Goal: Task Accomplishment & Management: Manage account settings

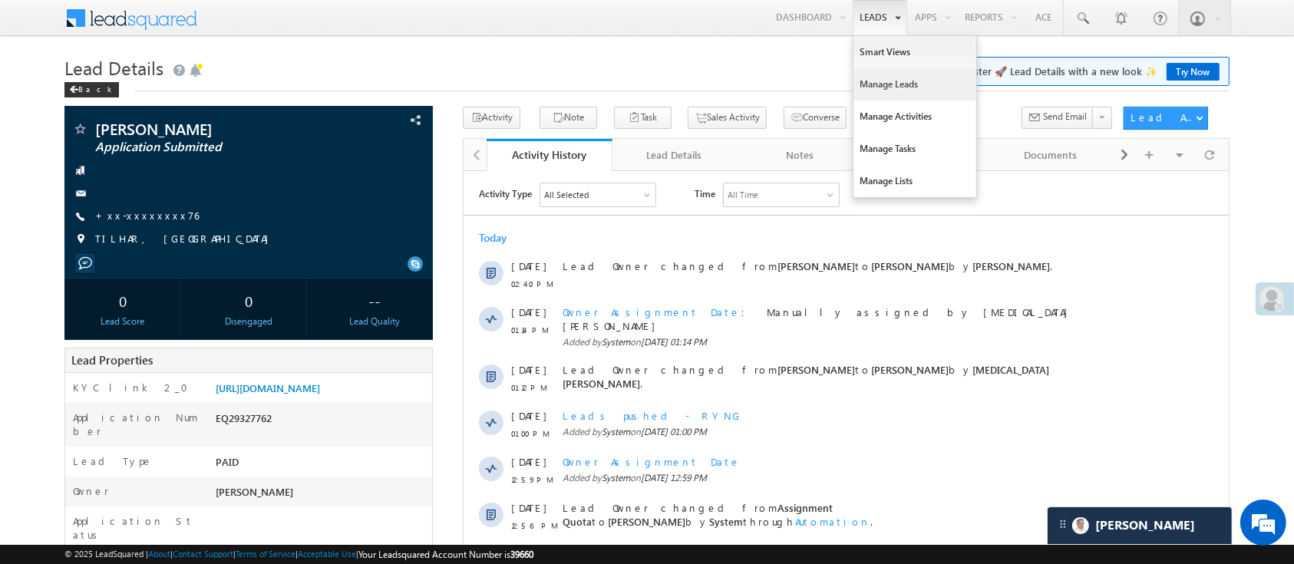
click at [884, 84] on link "Manage Leads" at bounding box center [914, 84] width 123 height 32
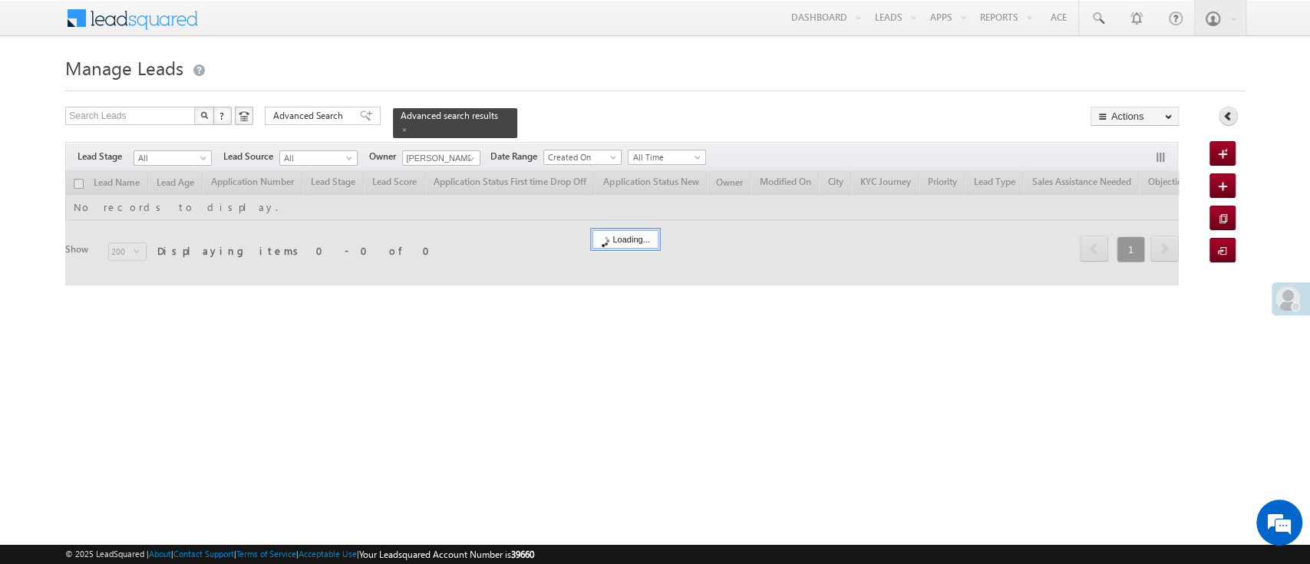
click at [1230, 120] on body "Menu [PERSON_NAME] [PERSON_NAME] h.1Pa nchal @ange lbrok ing.c om" at bounding box center [655, 217] width 1310 height 435
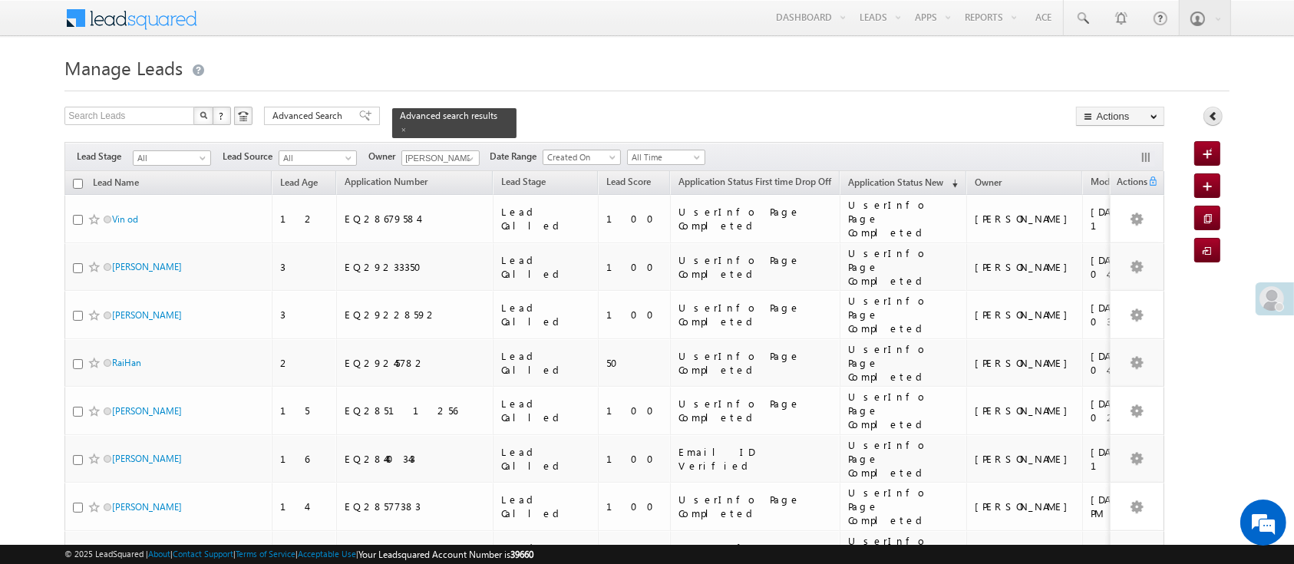
click at [1206, 117] on link at bounding box center [1212, 116] width 19 height 19
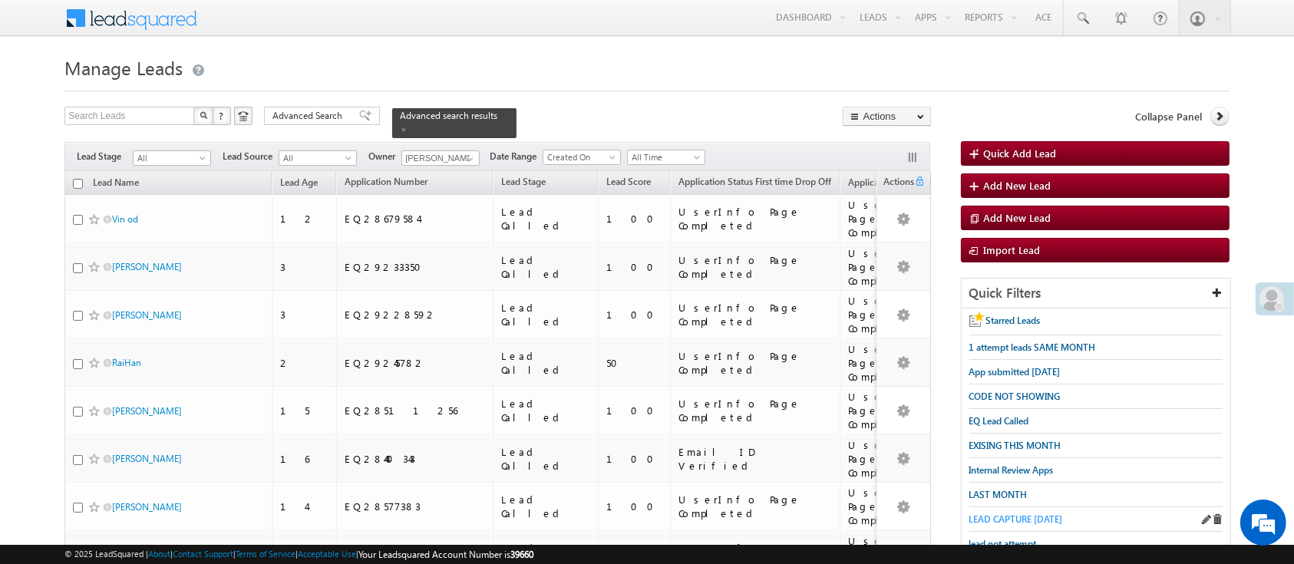
click at [1051, 513] on span "LEAD CAPTURE TODAY" at bounding box center [1016, 519] width 94 height 12
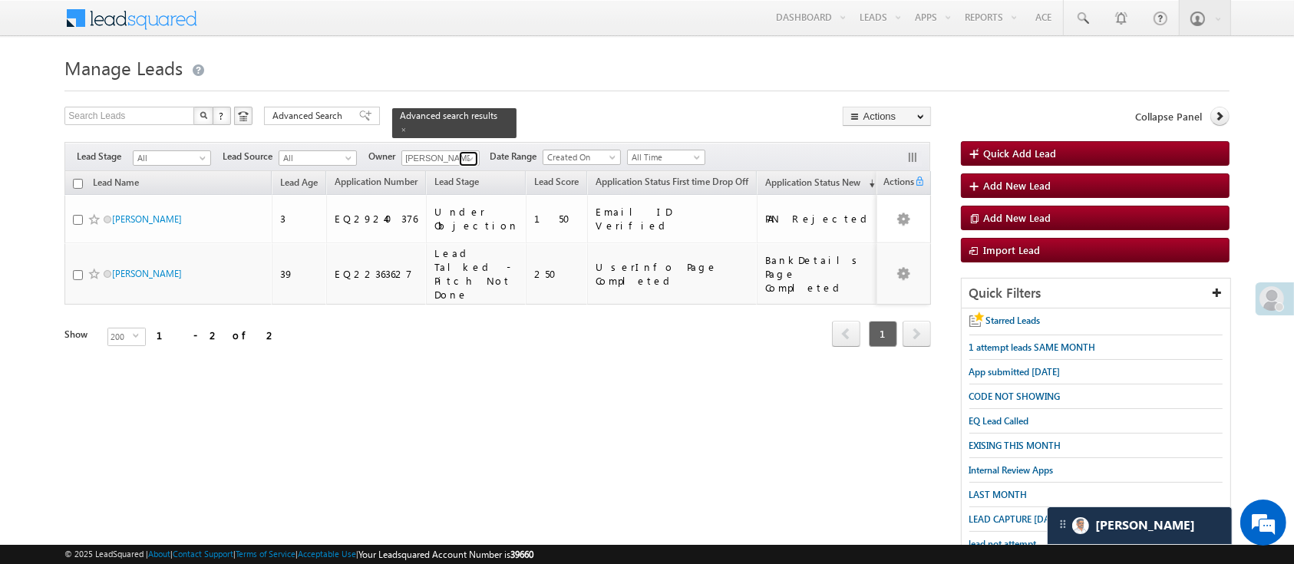
click at [475, 153] on span at bounding box center [470, 159] width 12 height 12
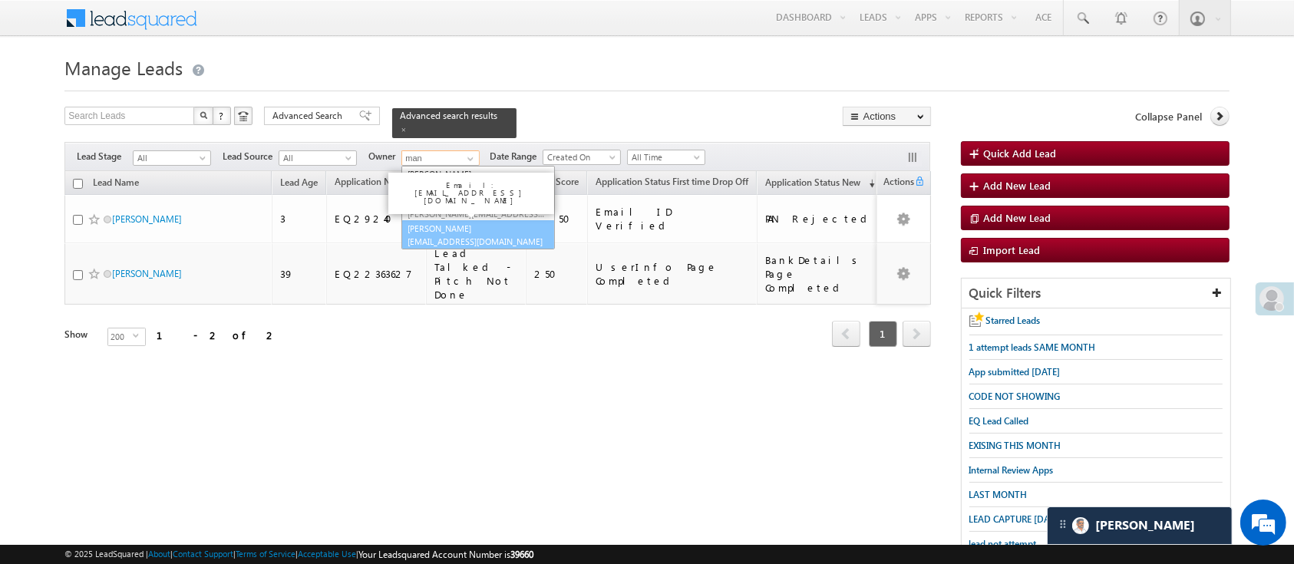
click at [492, 220] on link "Manish Panchal Manish.1Panchal@angelbroking.com" at bounding box center [477, 234] width 153 height 29
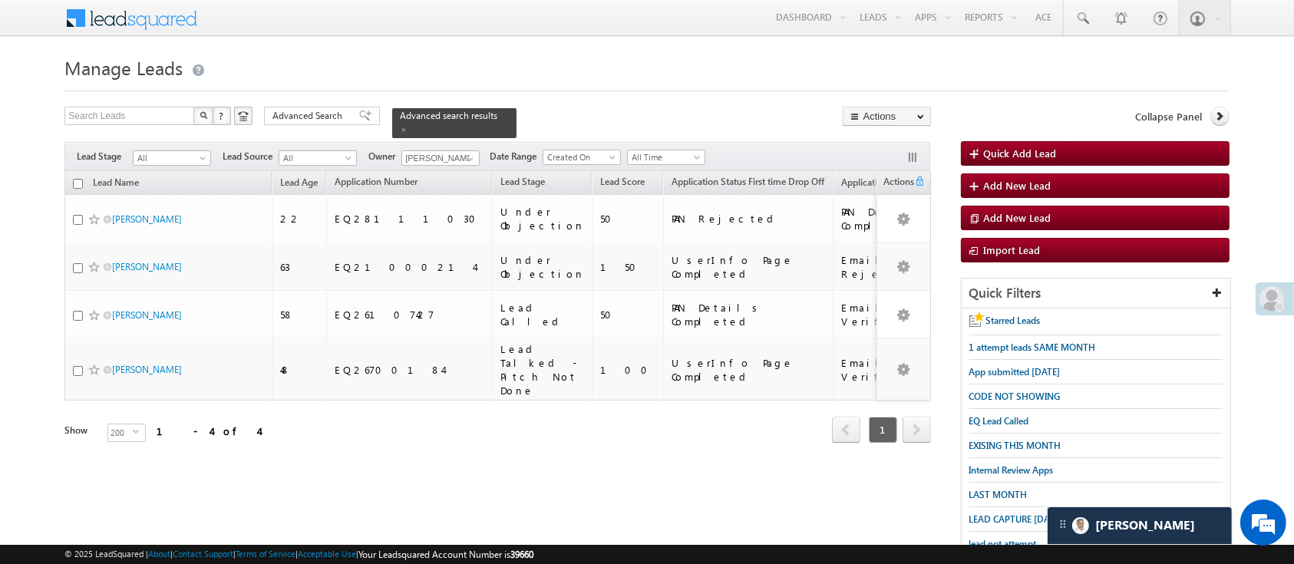
drag, startPoint x: 288, startPoint y: 415, endPoint x: 361, endPoint y: 419, distance: 73.0
click at [361, 419] on div "Lead Name Lead Age Application Number Lead Stage Owner" at bounding box center [497, 318] width 866 height 295
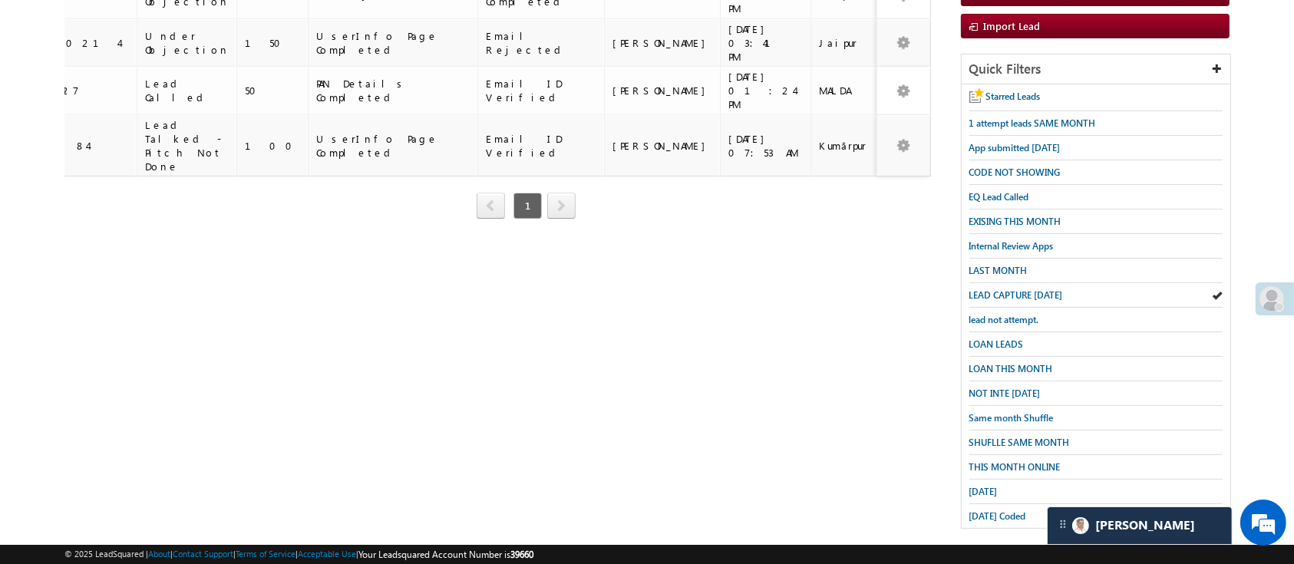
scroll to position [227, 0]
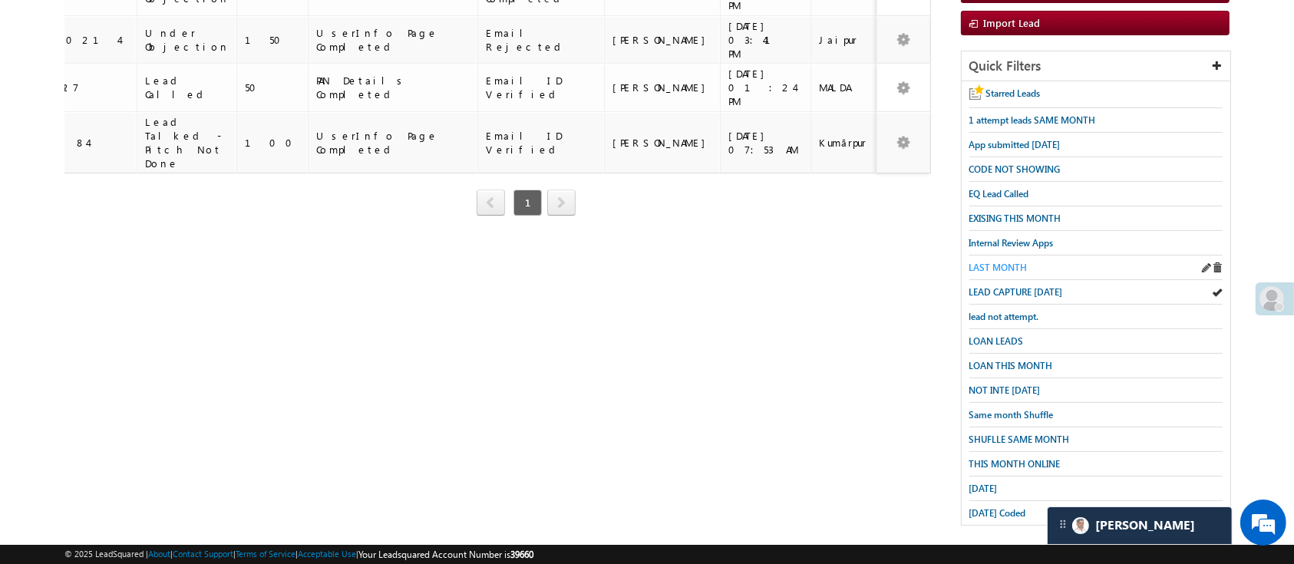
click at [1007, 262] on span "LAST MONTH" at bounding box center [998, 268] width 58 height 12
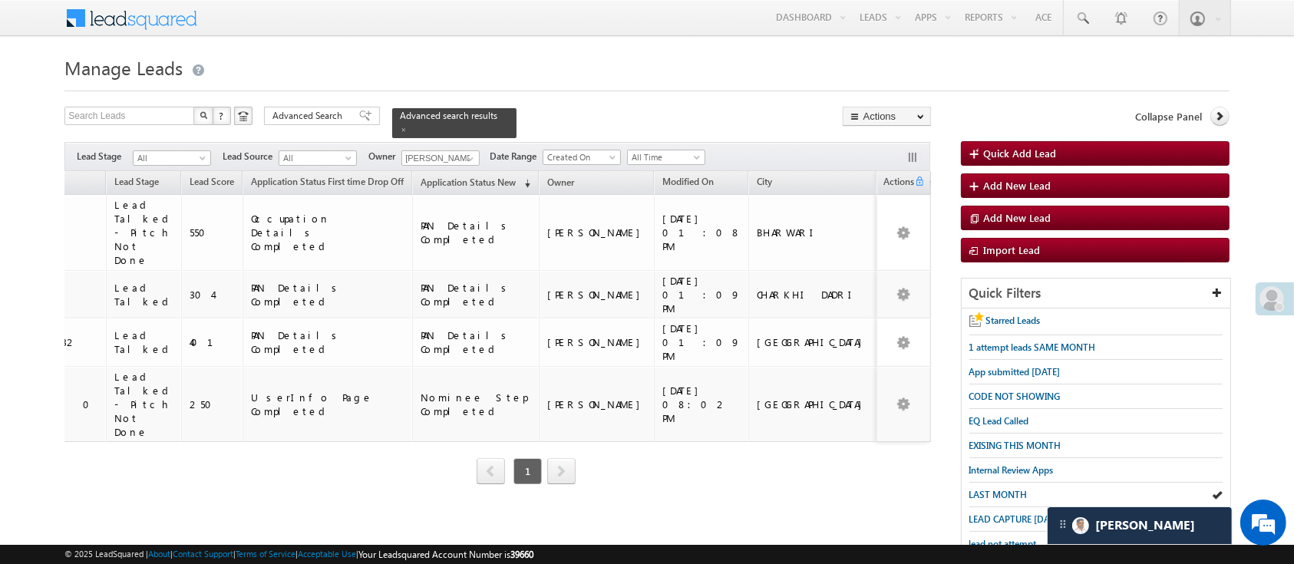
scroll to position [0, 0]
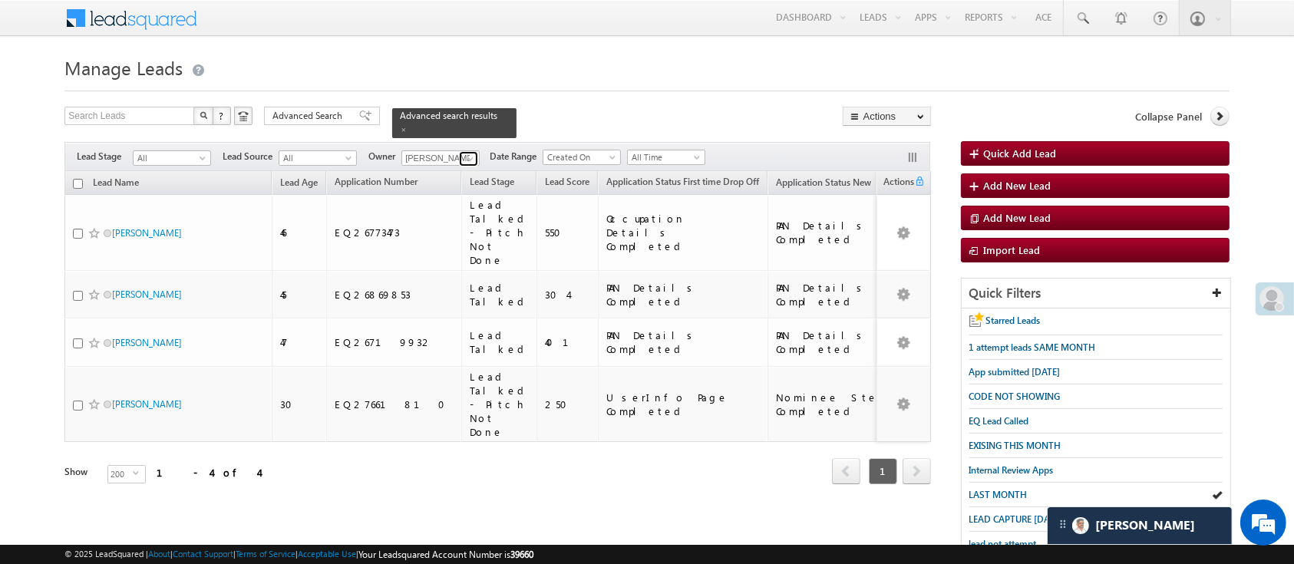
click at [473, 153] on span at bounding box center [470, 159] width 12 height 12
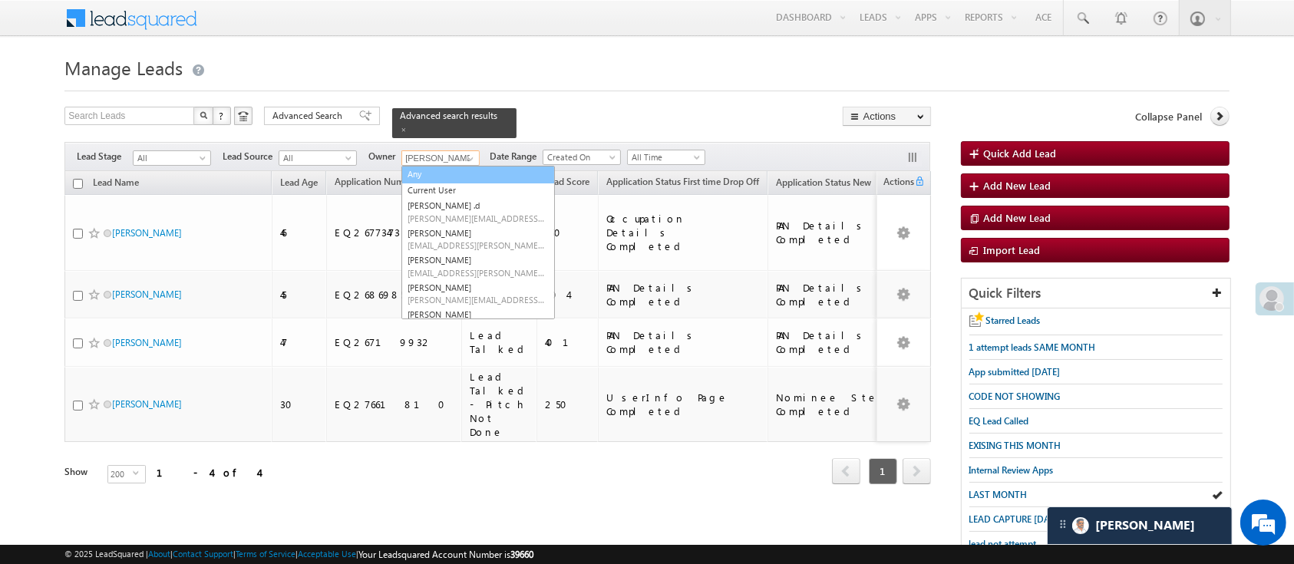
click at [484, 166] on link "Any" at bounding box center [477, 175] width 153 height 18
type input "Any"
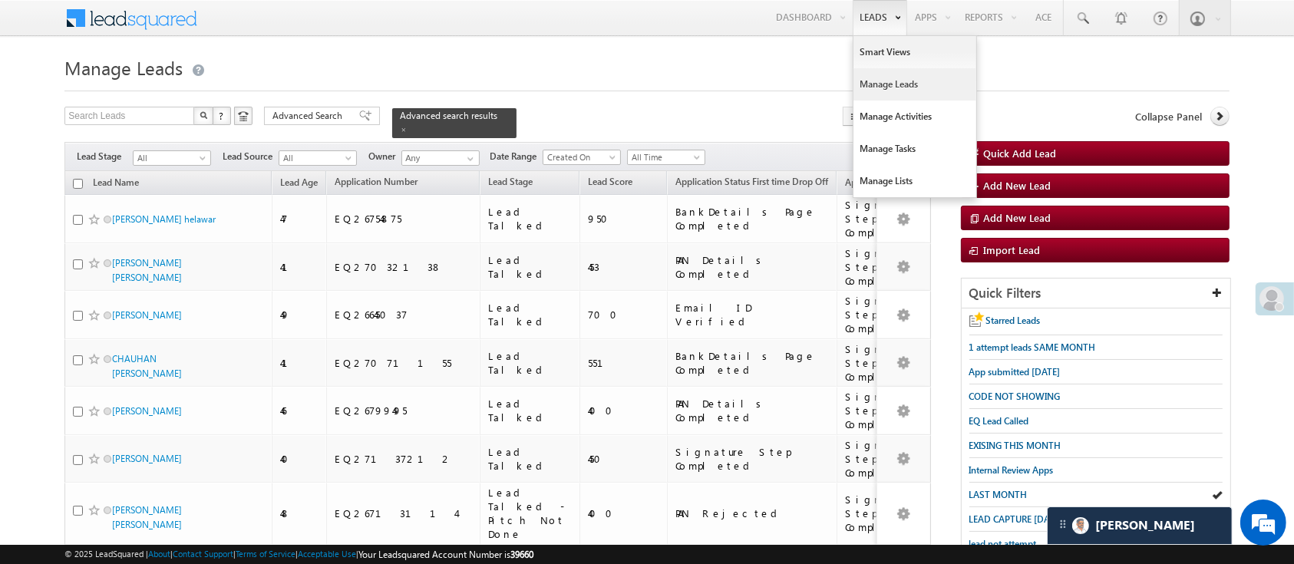
click at [893, 90] on link "Manage Leads" at bounding box center [914, 84] width 123 height 32
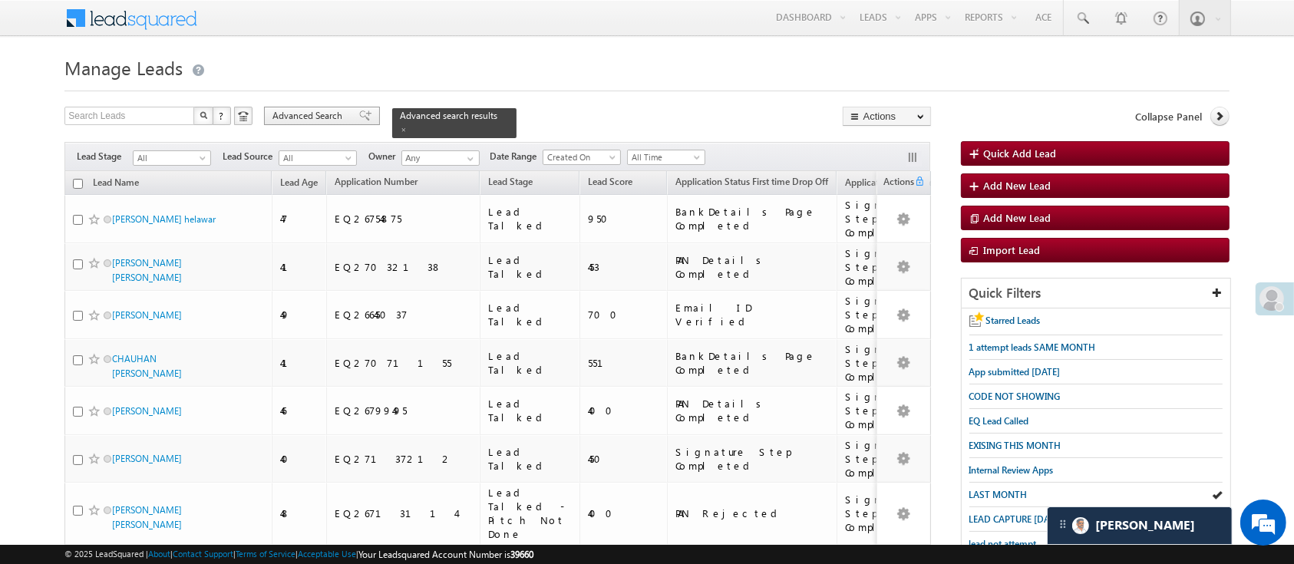
click at [338, 117] on span "Advanced Search" at bounding box center [309, 116] width 74 height 14
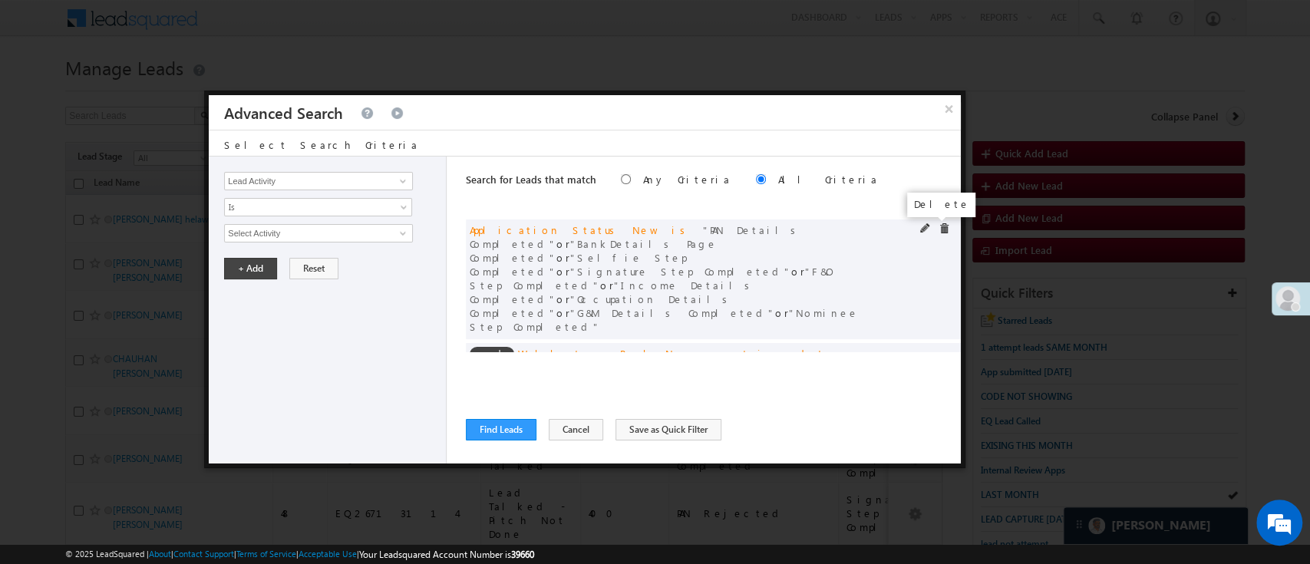
click at [938, 230] on span at bounding box center [943, 228] width 11 height 11
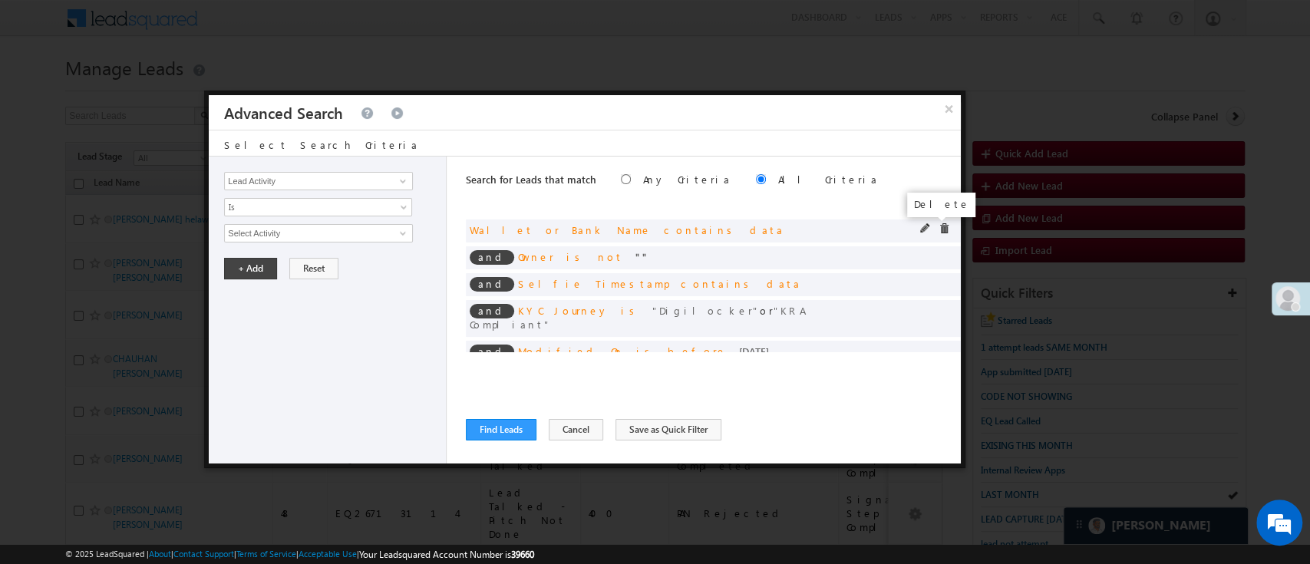
click at [938, 228] on span at bounding box center [943, 228] width 11 height 11
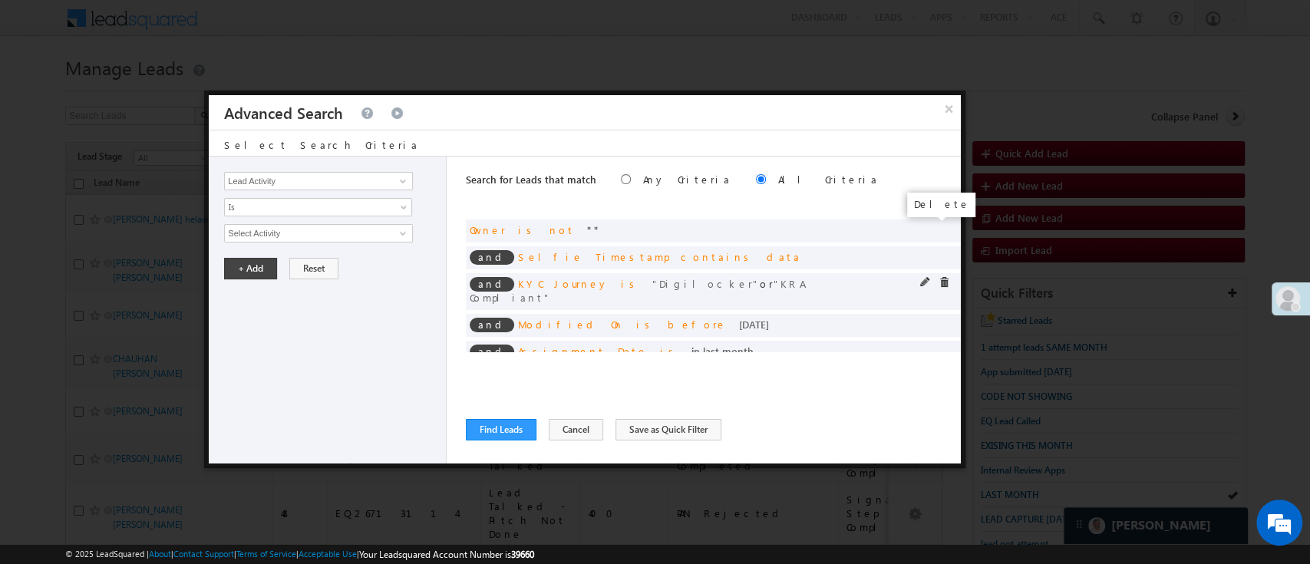
click at [0, 0] on span at bounding box center [0, 0] width 0 height 0
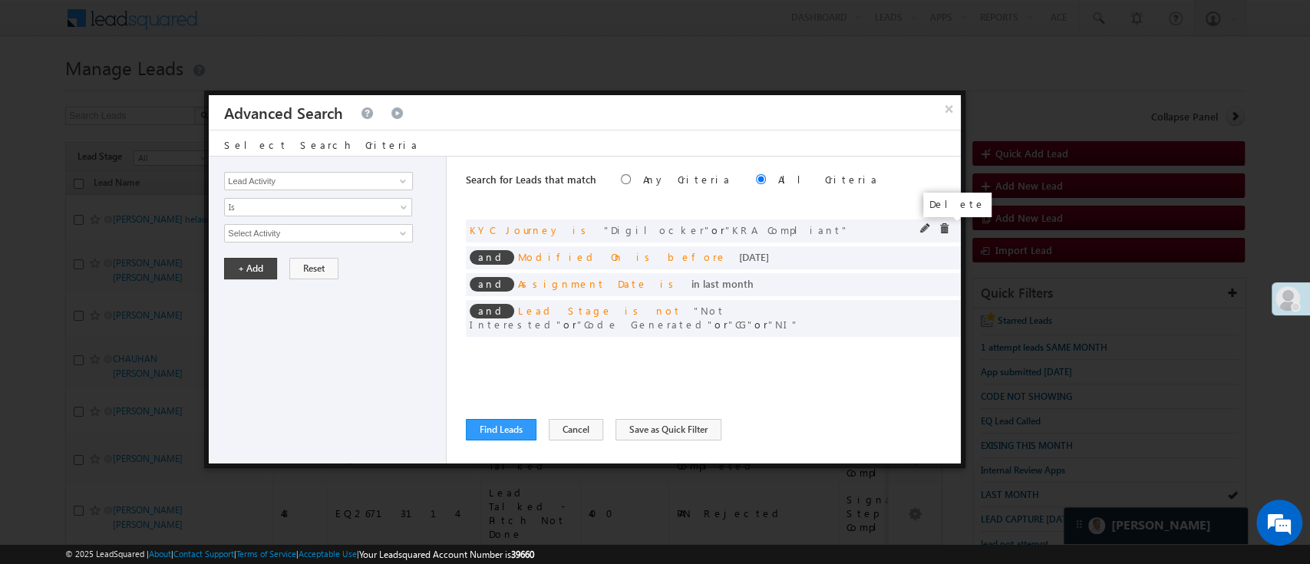
click at [941, 225] on span at bounding box center [943, 228] width 11 height 11
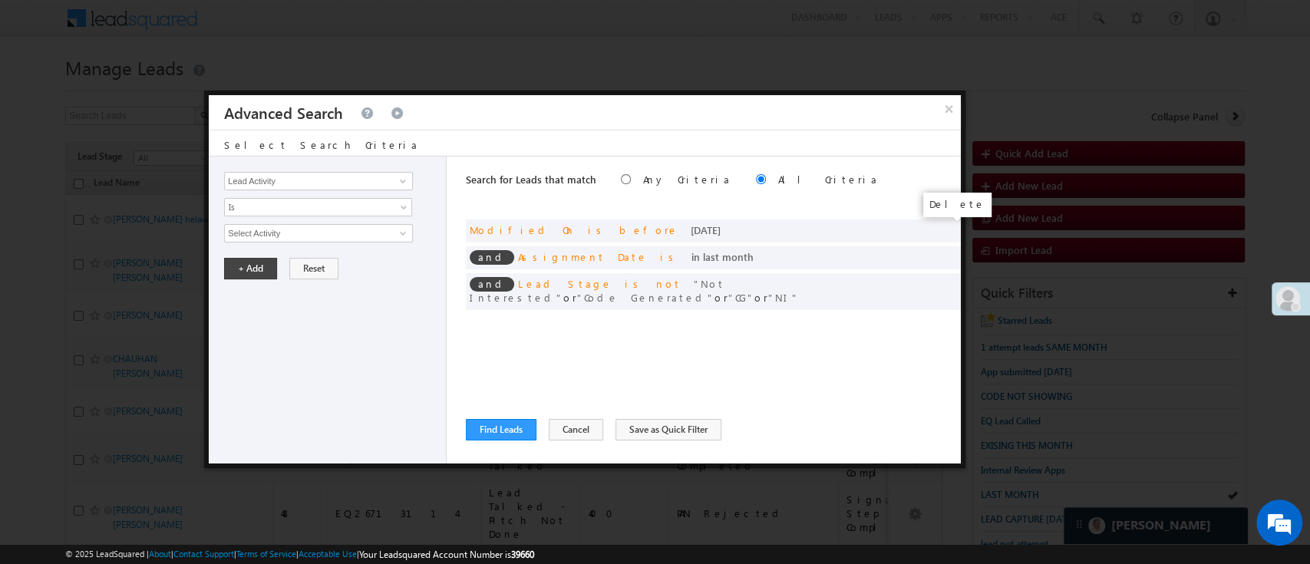
click at [0, 0] on span at bounding box center [0, 0] width 0 height 0
click at [941, 273] on div "and Lead Stage is not Not Interested or Code Generated or CG or NI" at bounding box center [713, 291] width 495 height 37
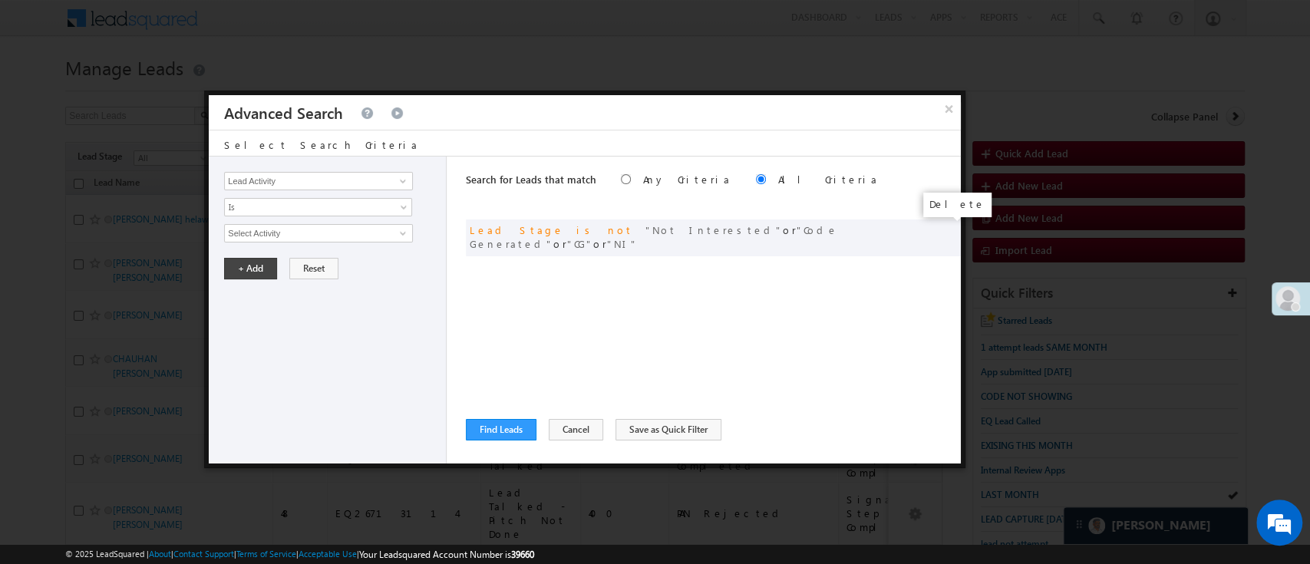
click at [0, 0] on span at bounding box center [0, 0] width 0 height 0
click at [398, 180] on span at bounding box center [403, 181] width 12 height 12
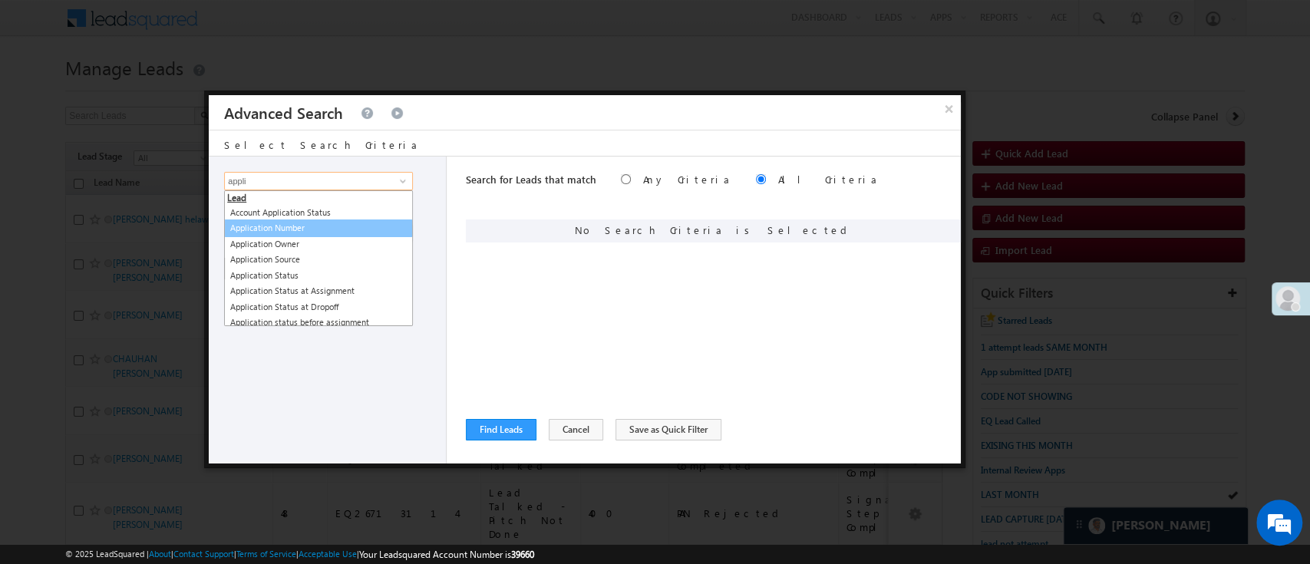
click at [342, 223] on link "Application Number" at bounding box center [318, 228] width 189 height 18
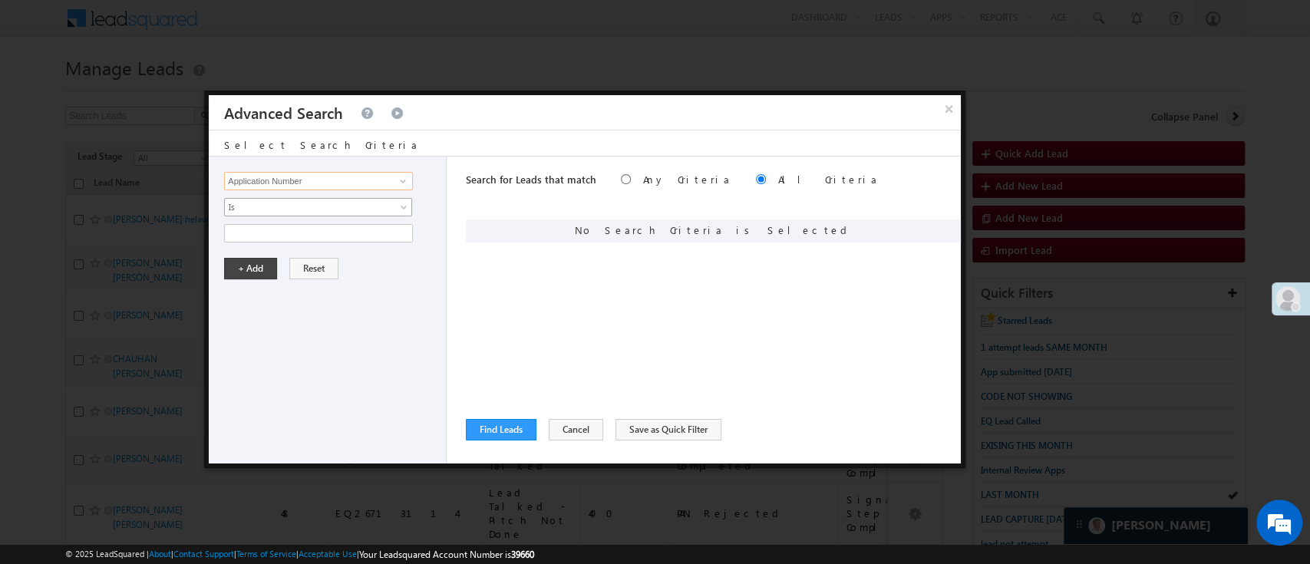
type input "Application Number"
click at [345, 206] on span "Is" at bounding box center [308, 207] width 167 height 14
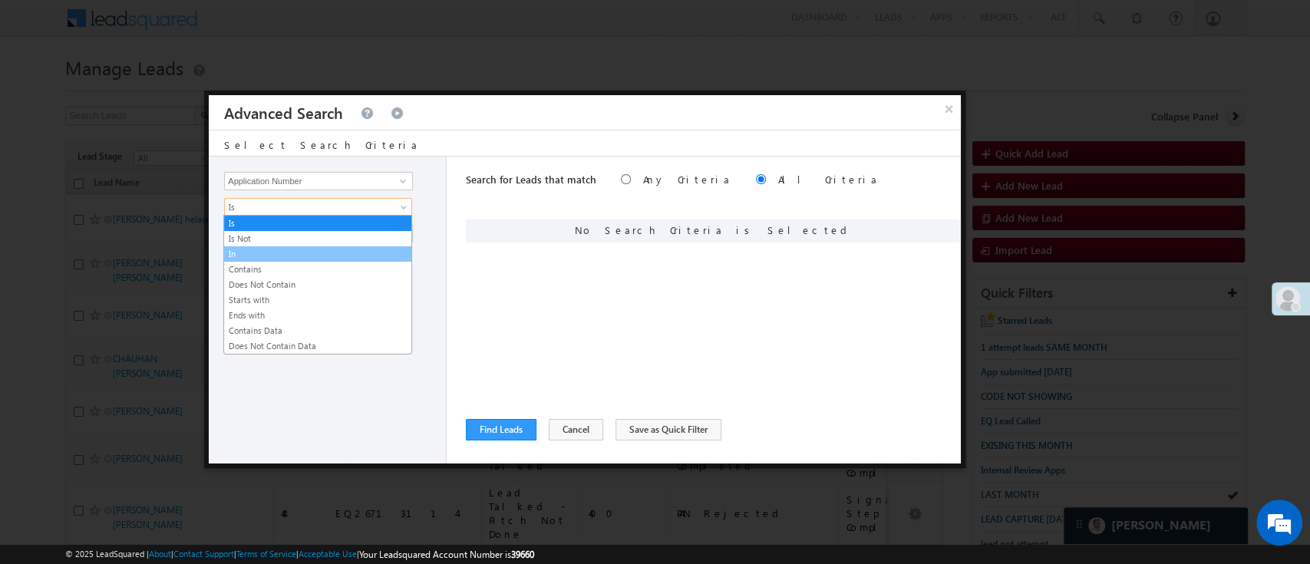
click at [325, 249] on link "In" at bounding box center [317, 254] width 187 height 14
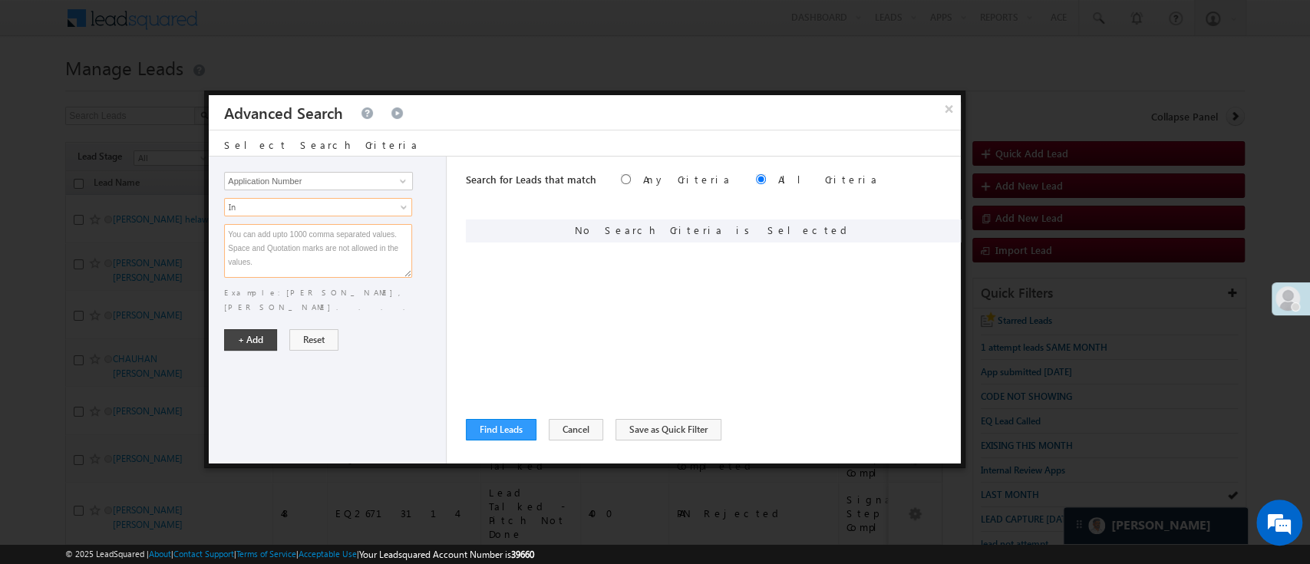
click at [325, 243] on textarea at bounding box center [318, 251] width 188 height 54
paste textarea "EQ28768255 EQ28722462 EQ28648359 EQ24520520 EQ28571342 EQ28646038 EQ29250448 EQ…"
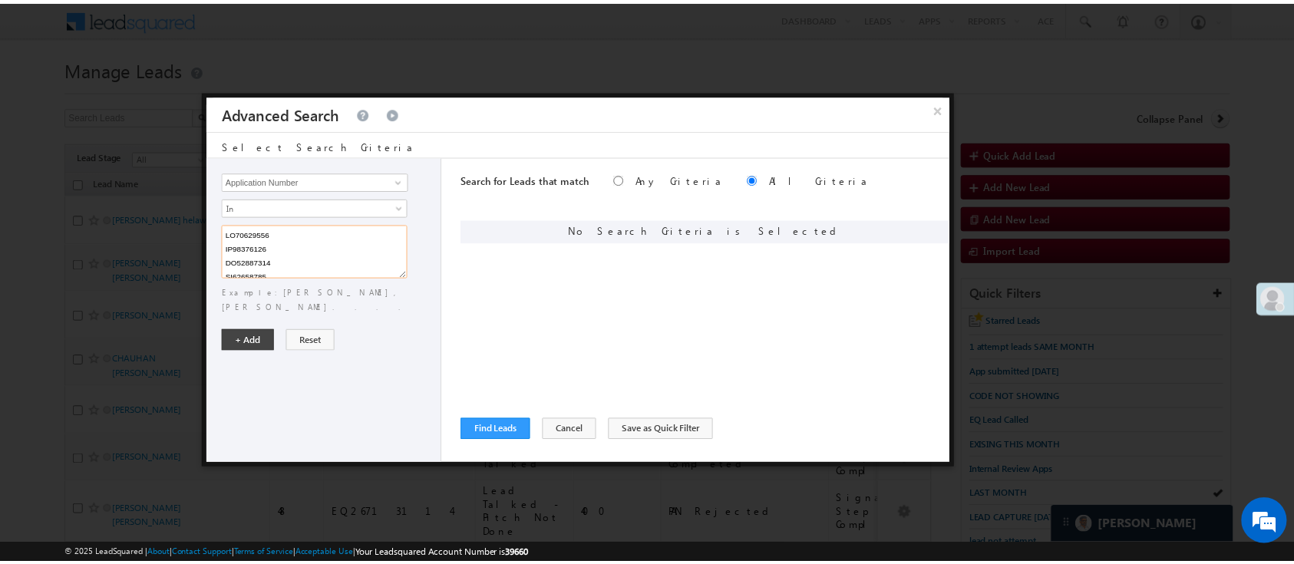
scroll to position [2738, 0]
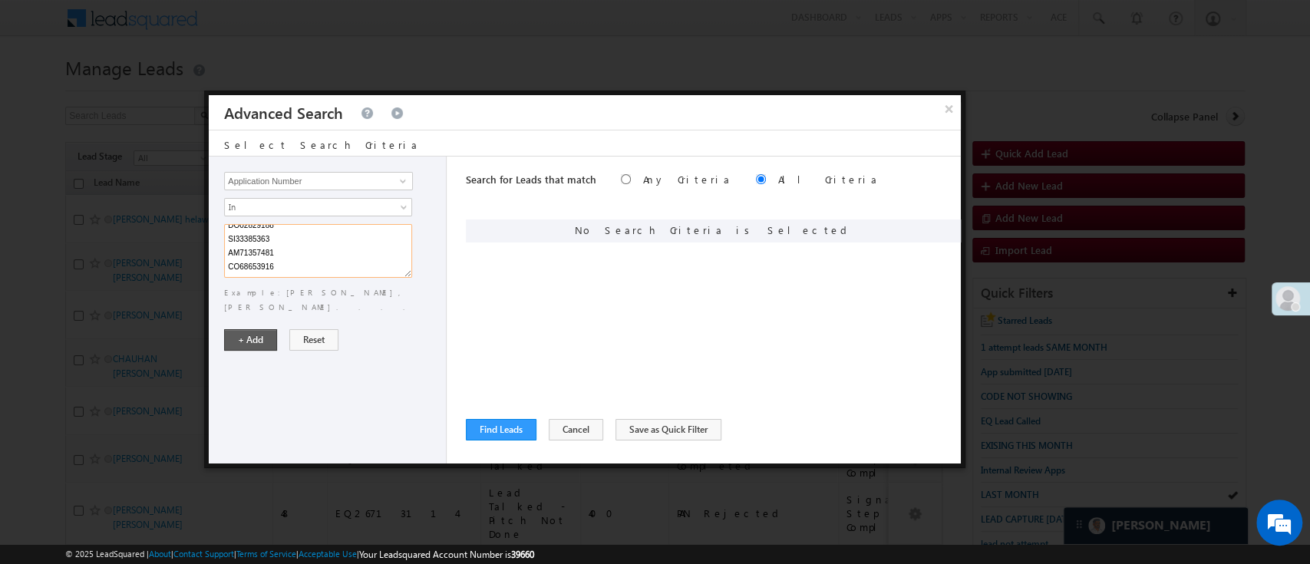
type textarea "EQ28768255 EQ28722462 EQ28648359 EQ24520520 EQ28571342 EQ28646038 EQ29250448 EQ…"
click at [266, 329] on button "+ Add" at bounding box center [250, 339] width 53 height 21
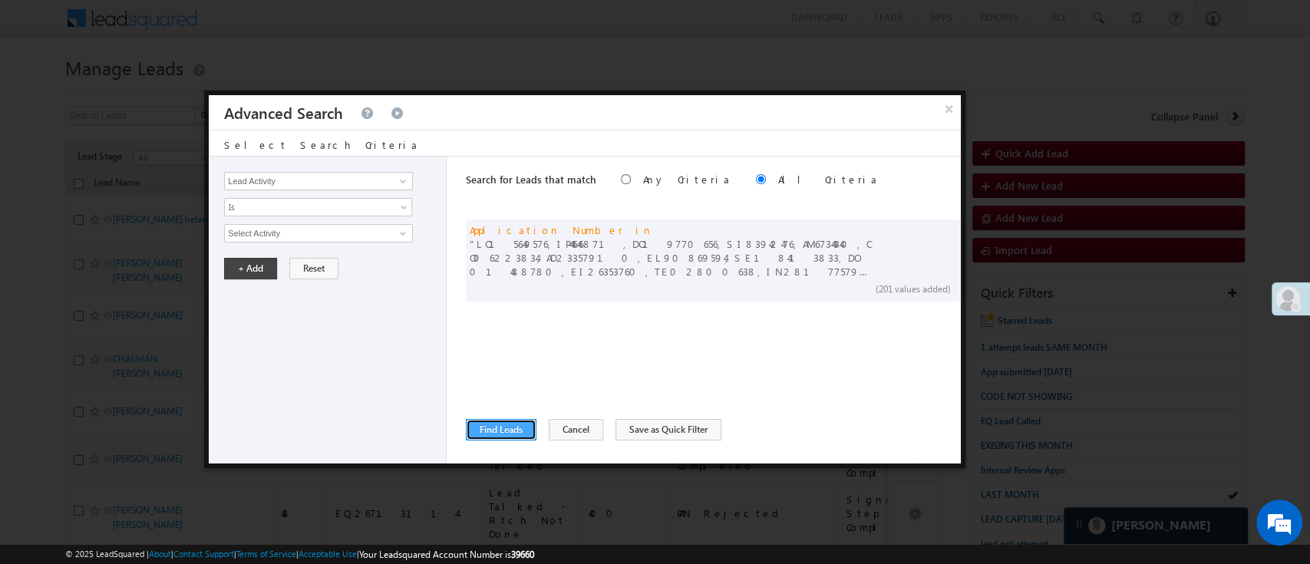
click at [523, 421] on button "Find Leads" at bounding box center [501, 429] width 71 height 21
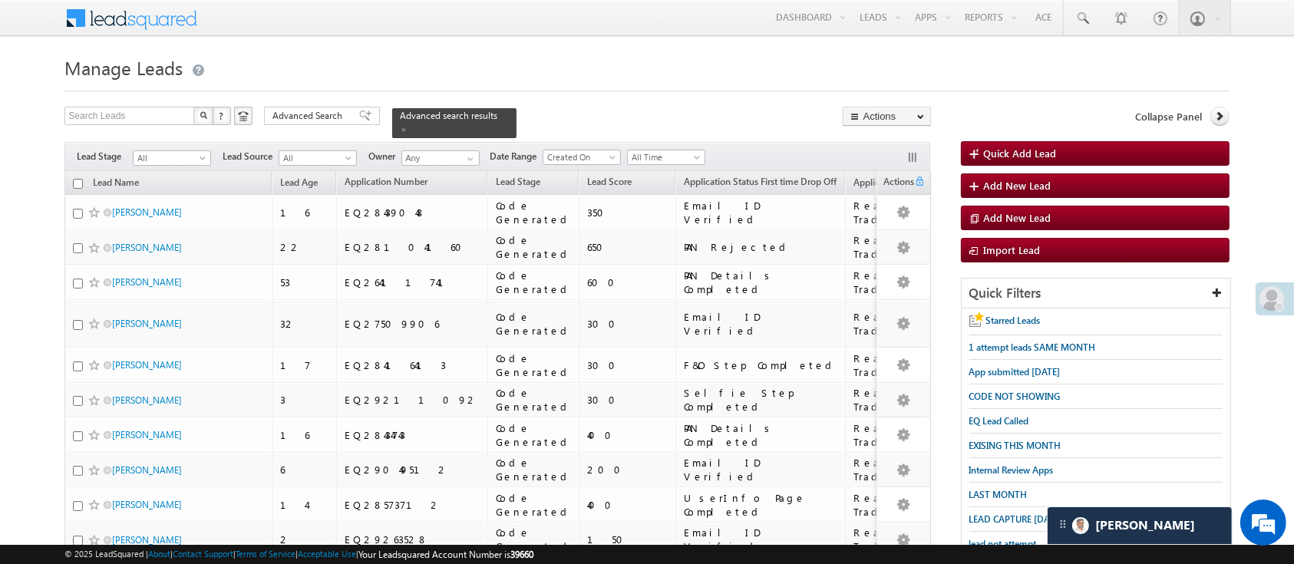
click at [74, 179] on input "checkbox" at bounding box center [78, 184] width 10 height 10
checkbox input "true"
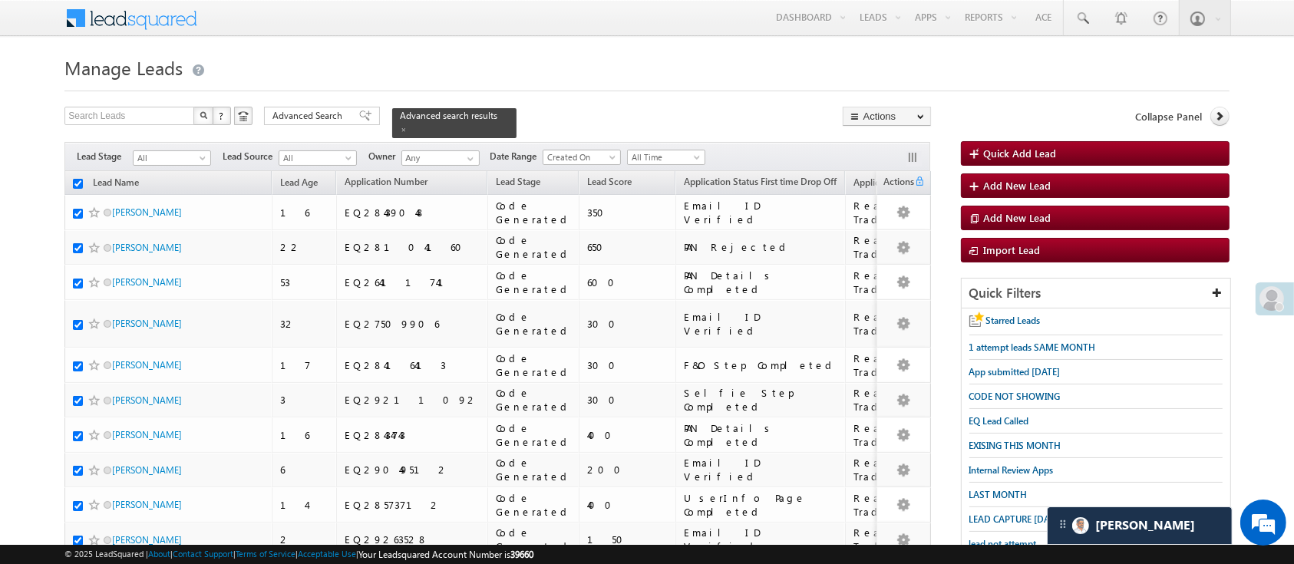
checkbox input "true"
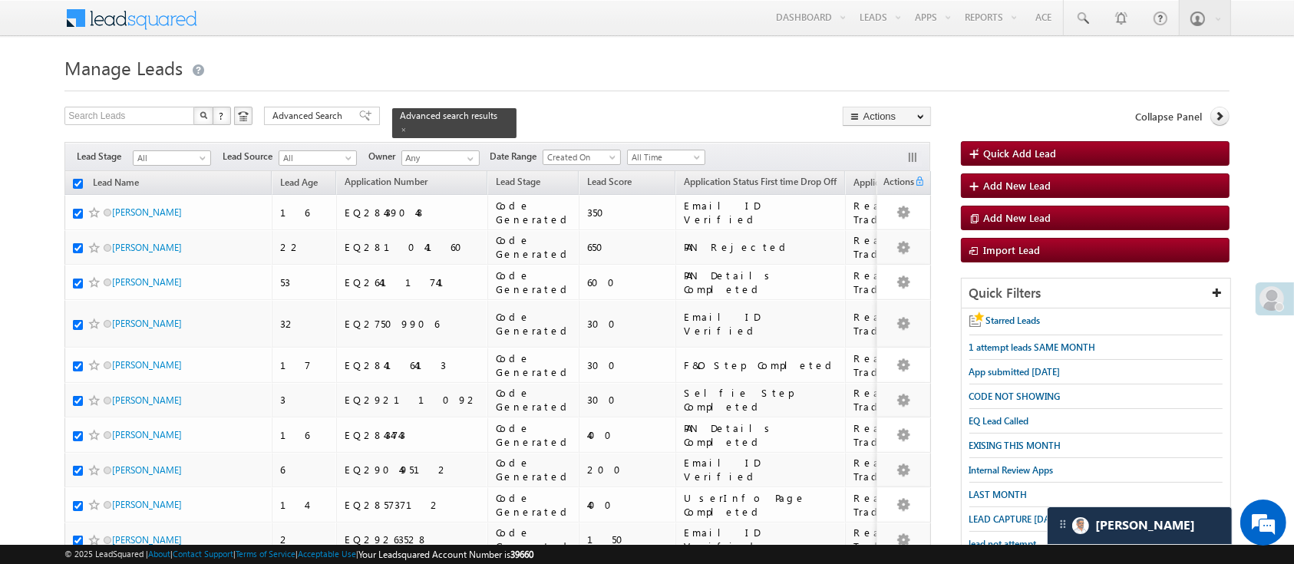
checkbox input "true"
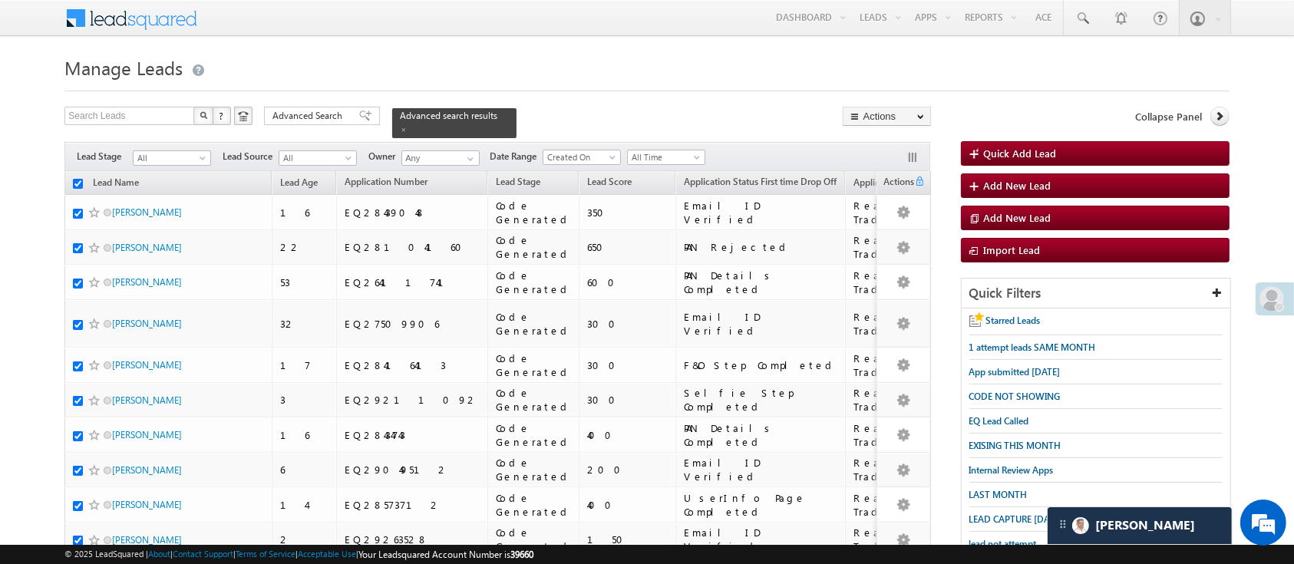
checkbox input "true"
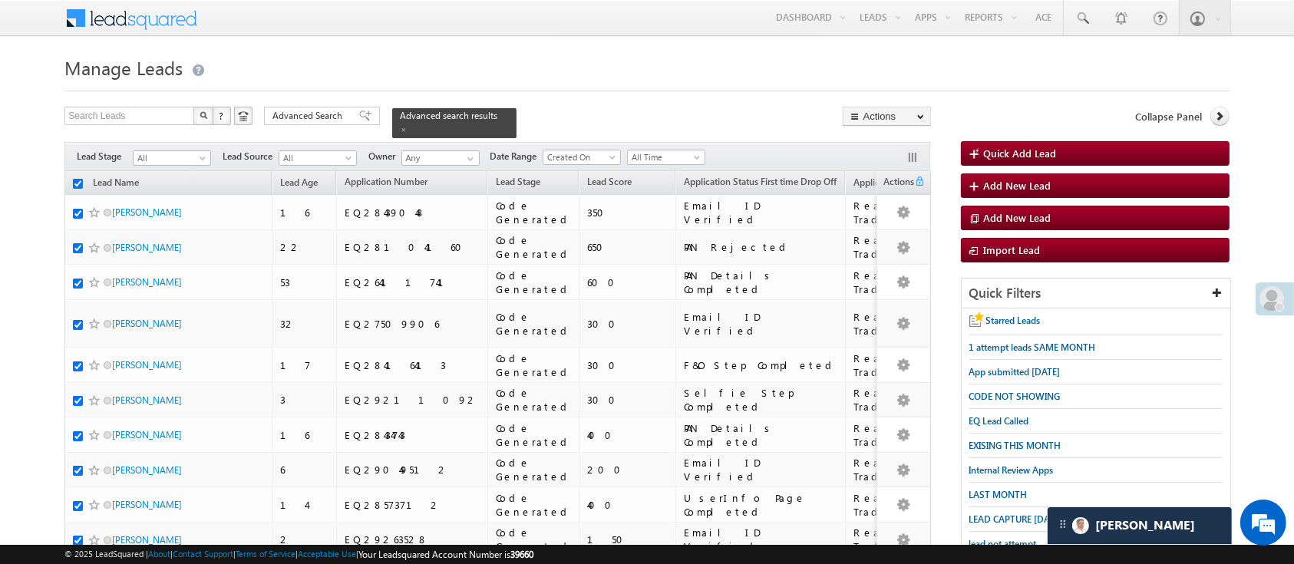
checkbox input "true"
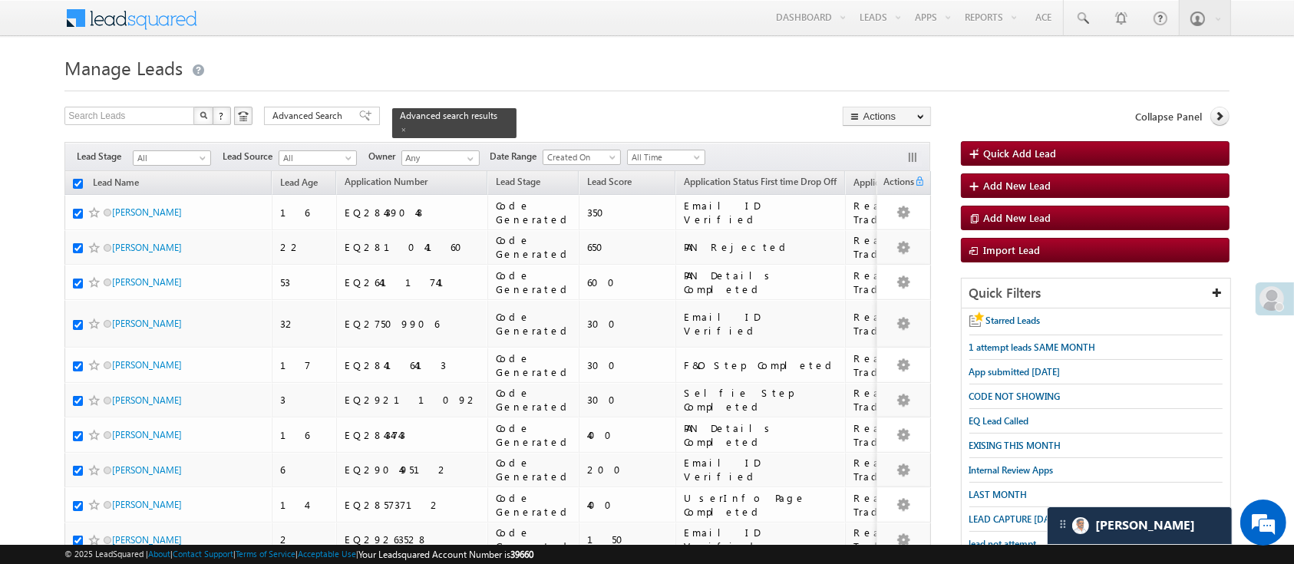
checkbox input "true"
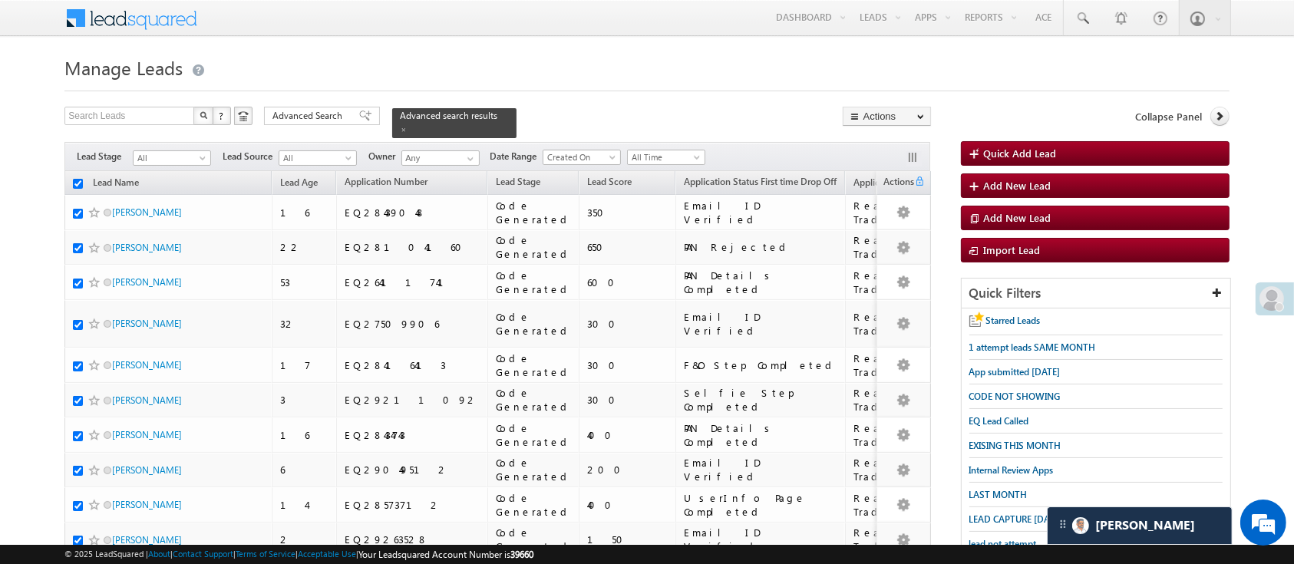
checkbox input "true"
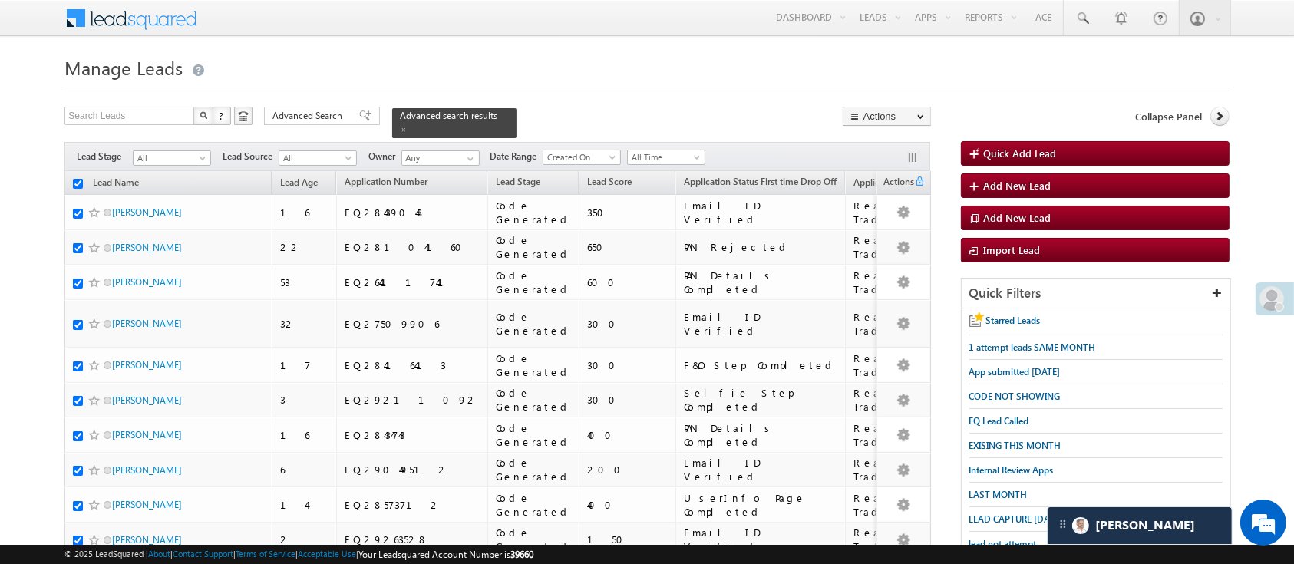
checkbox input "true"
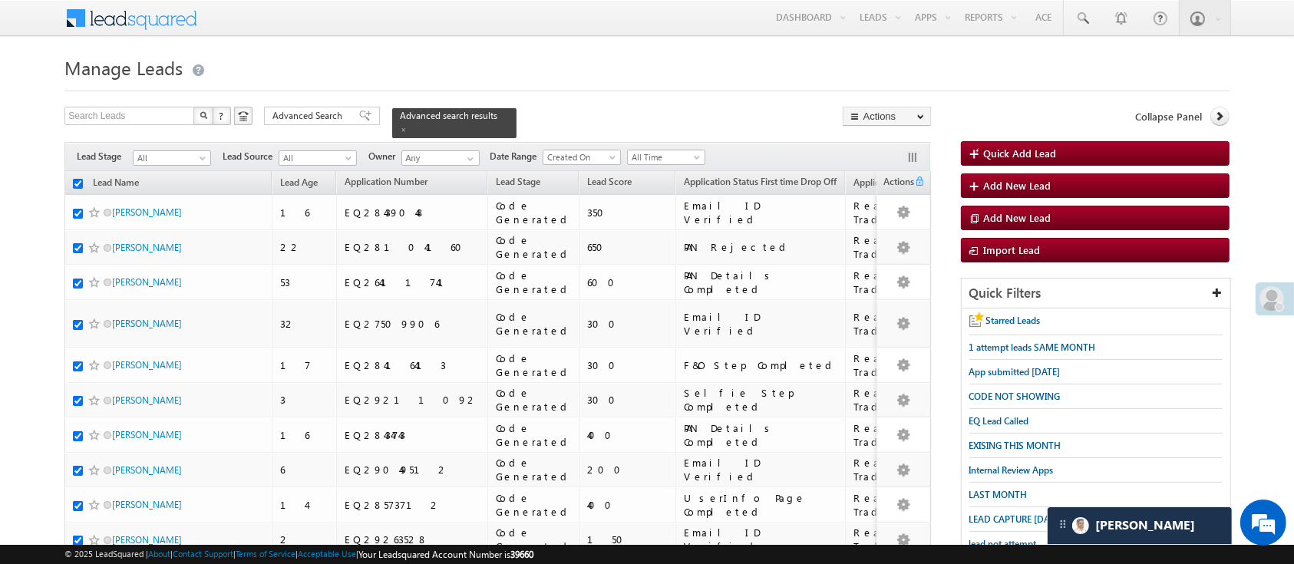
checkbox input "true"
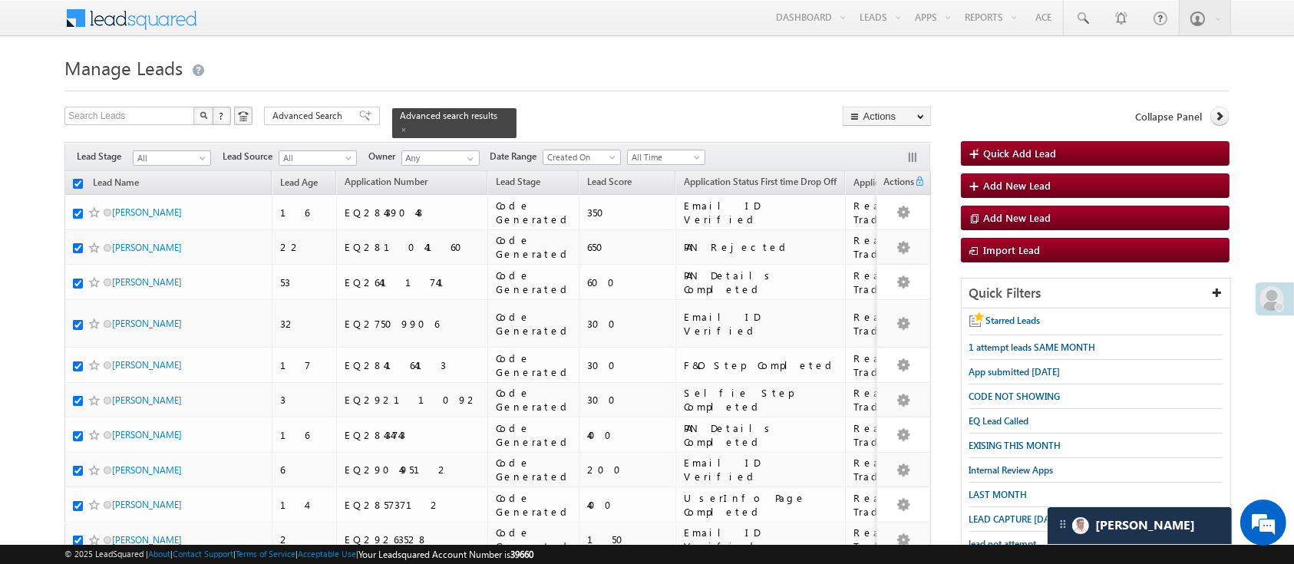
checkbox input "true"
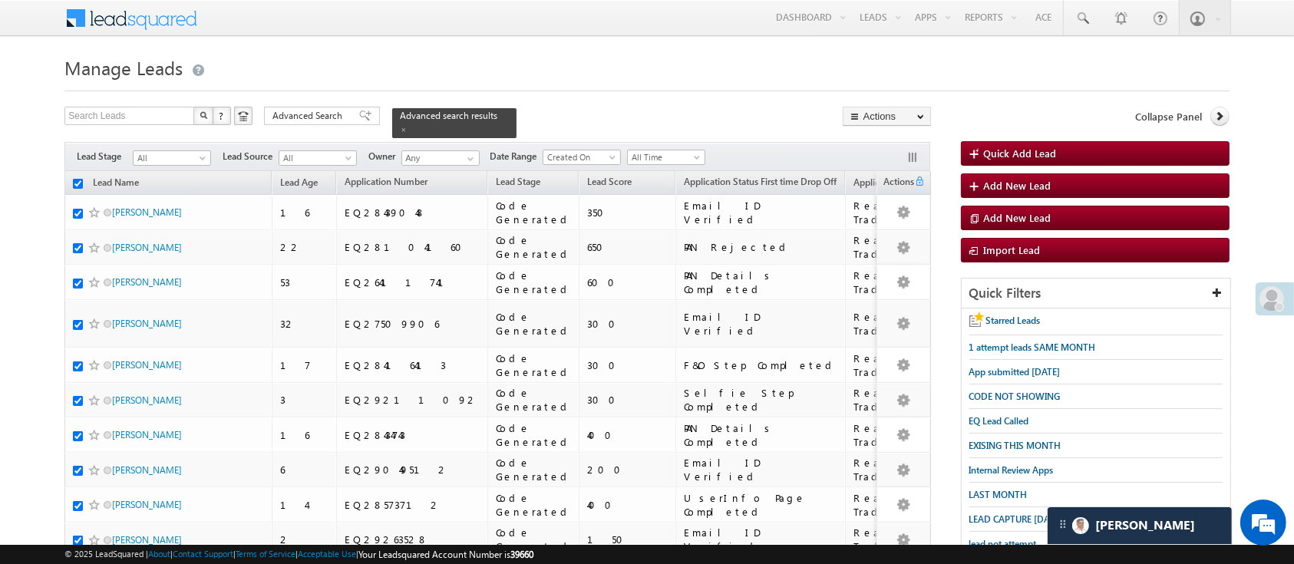
checkbox input "true"
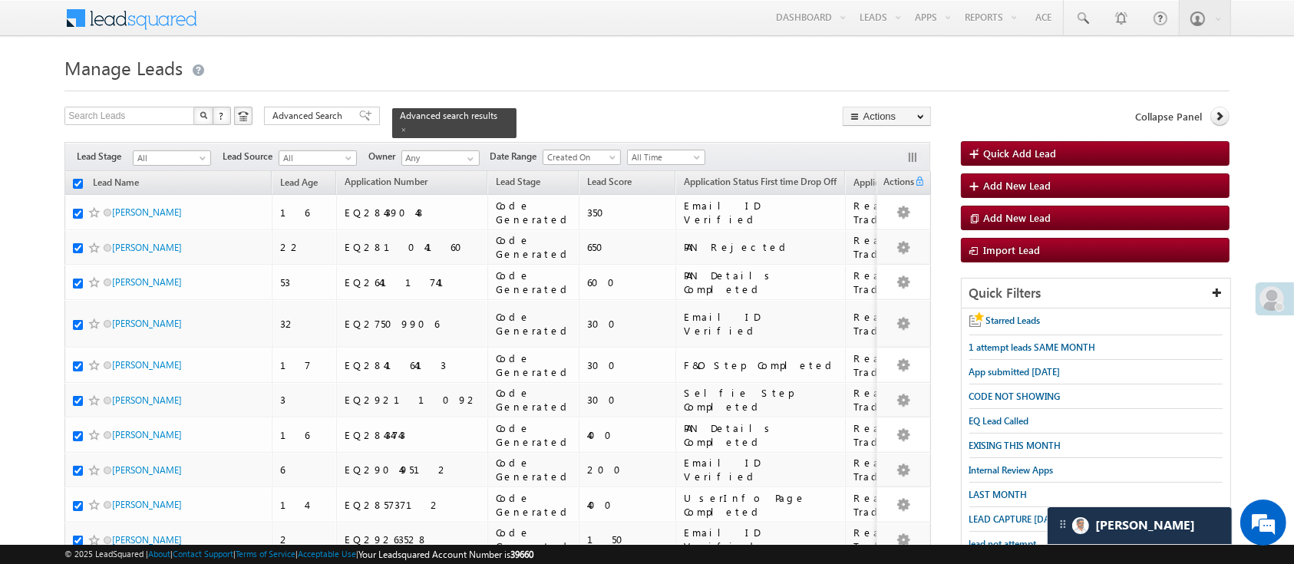
checkbox input "true"
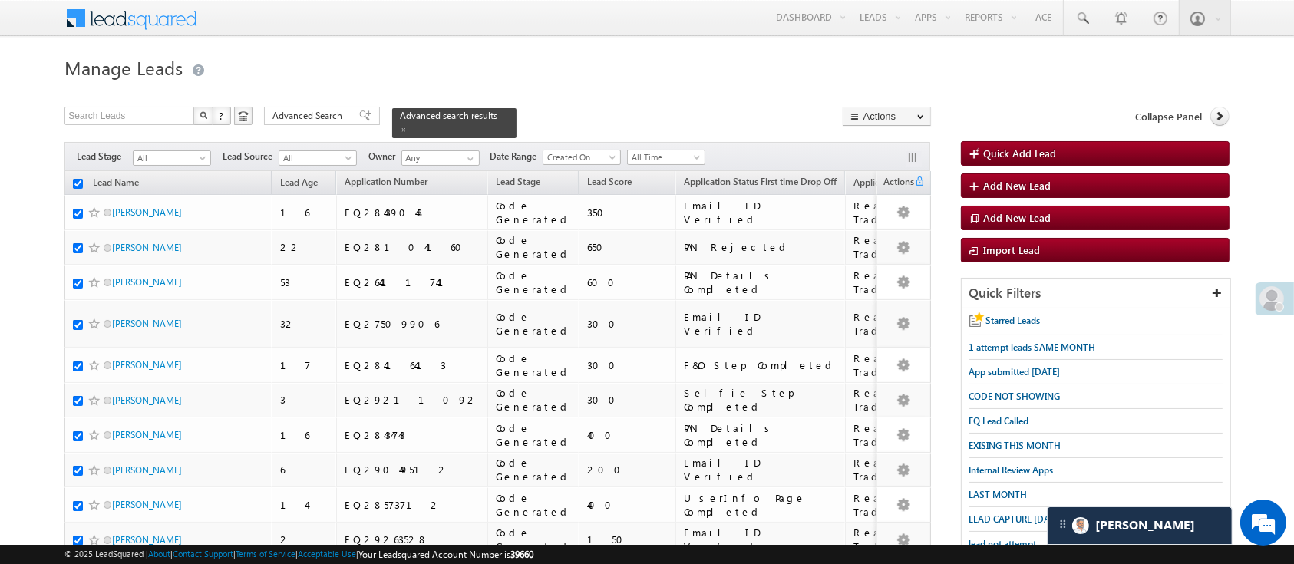
checkbox input "true"
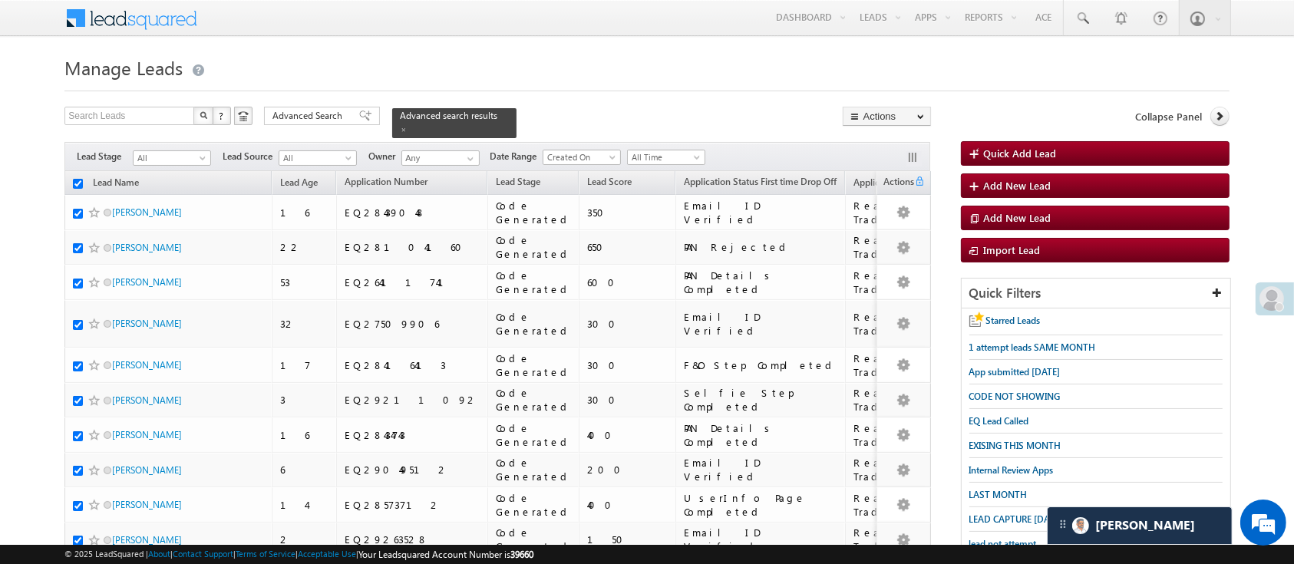
checkbox input "true"
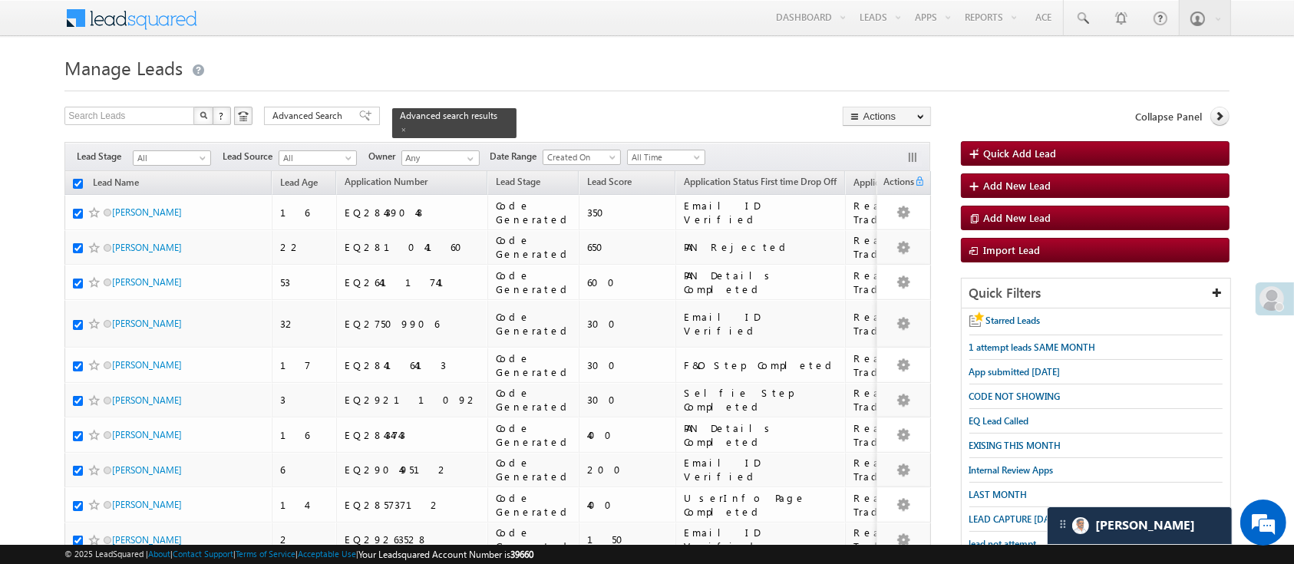
checkbox input "true"
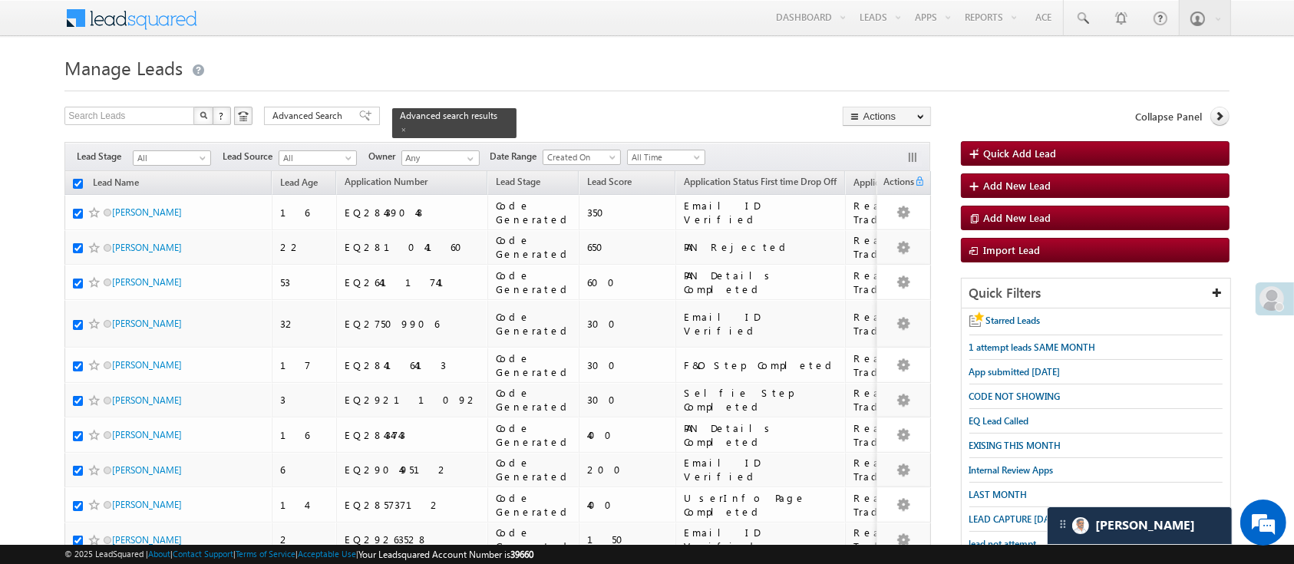
checkbox input "true"
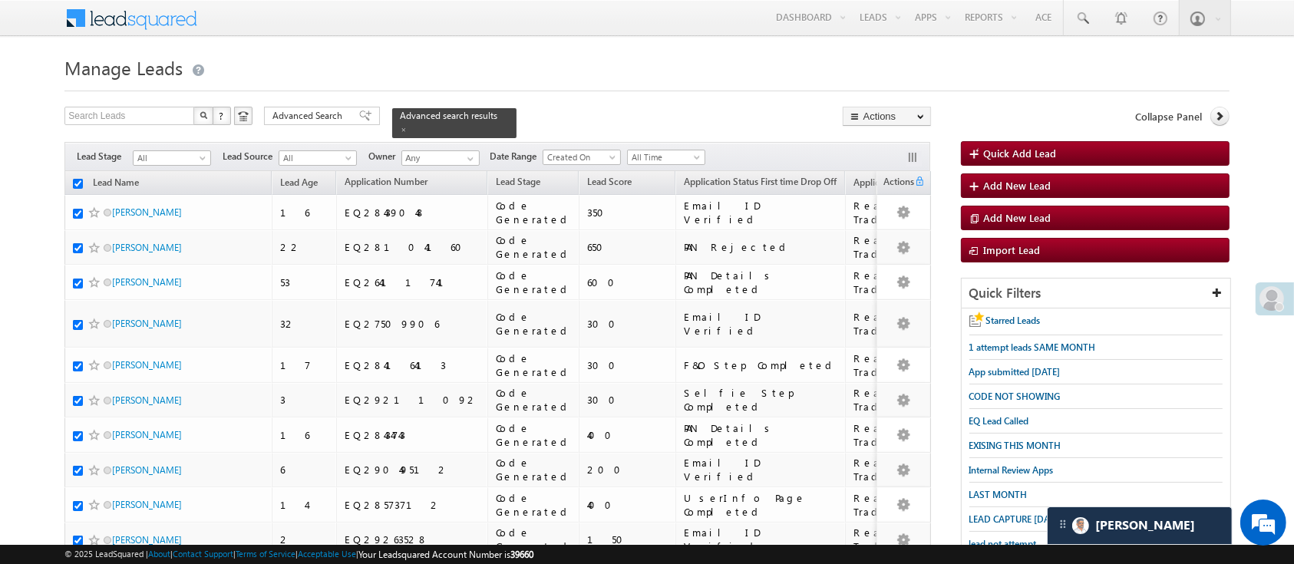
checkbox input "true"
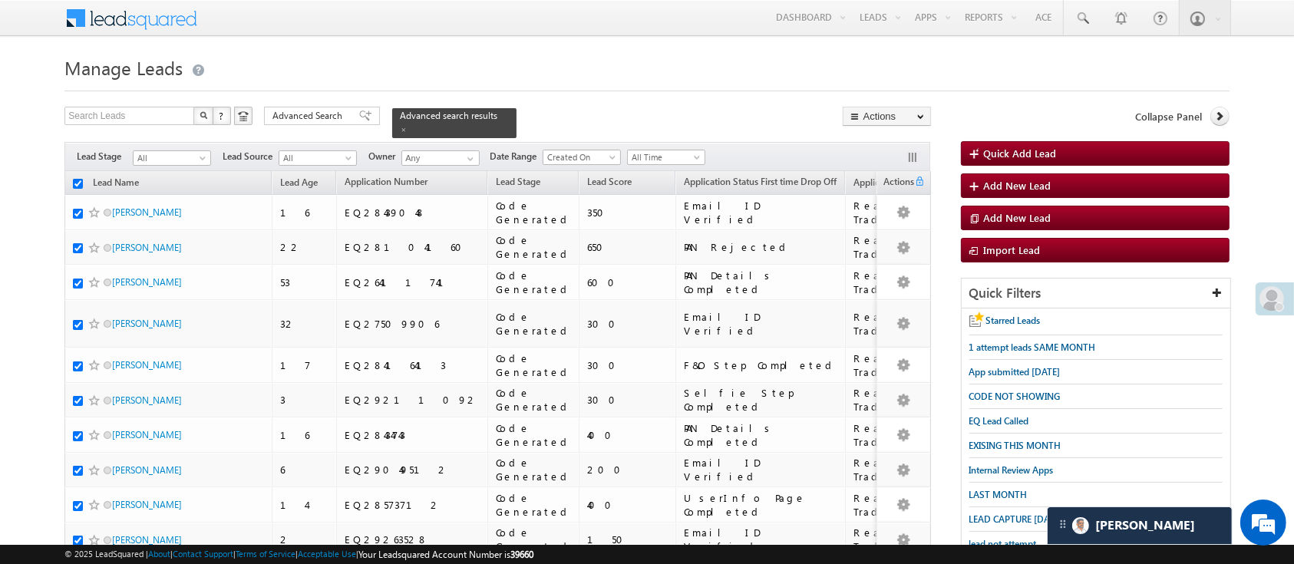
checkbox input "true"
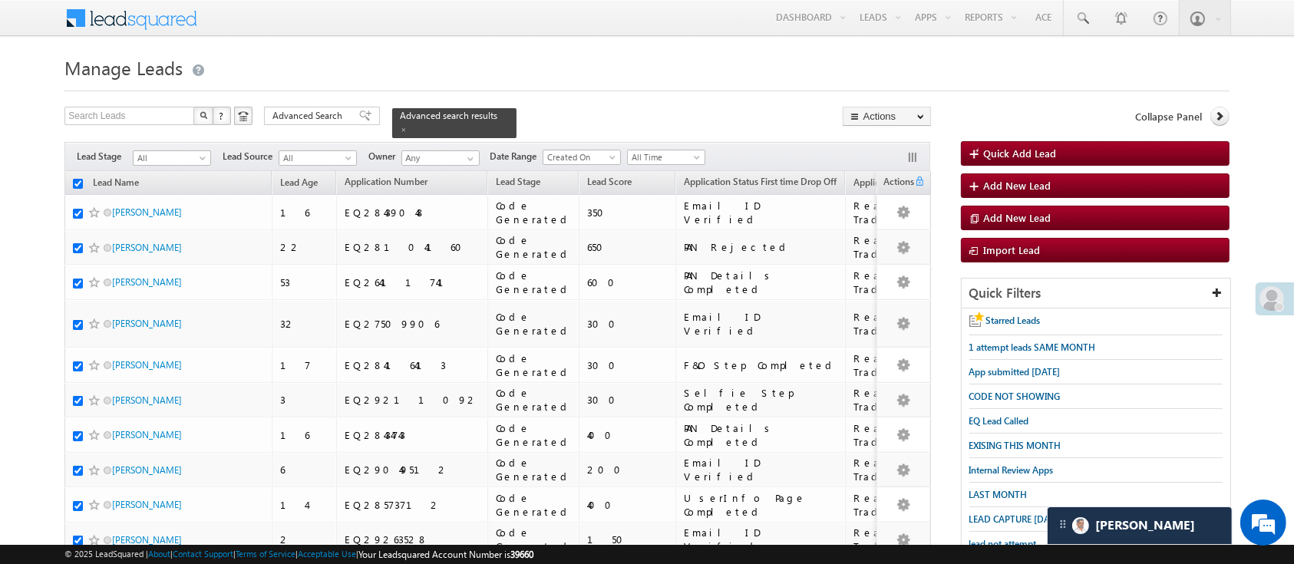
checkbox input "true"
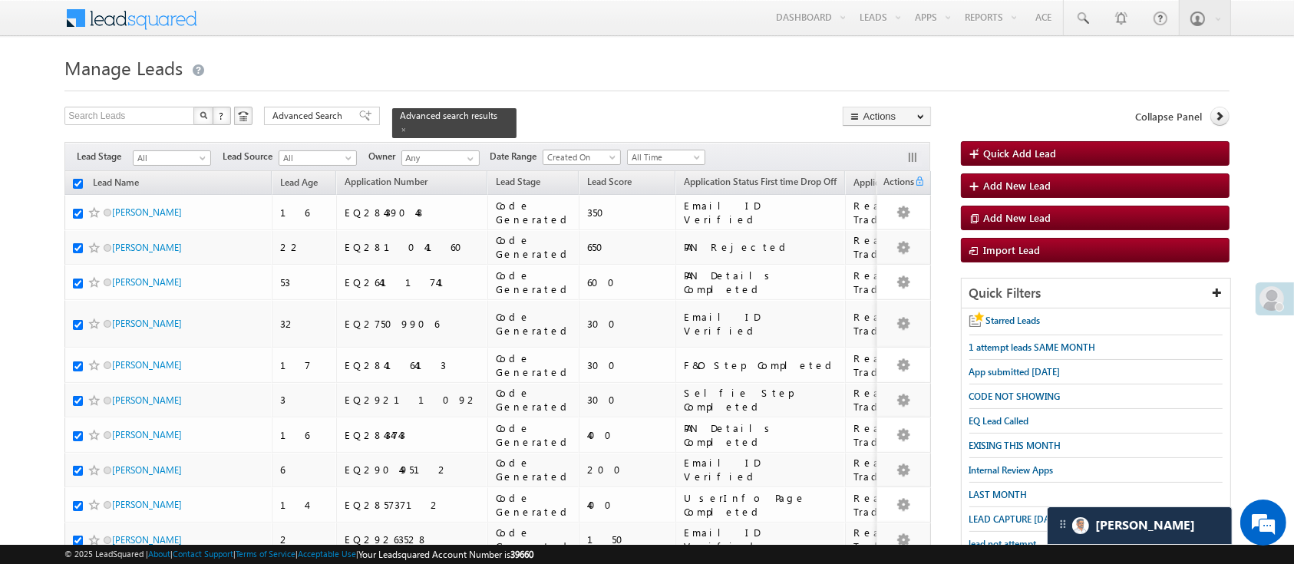
checkbox input "true"
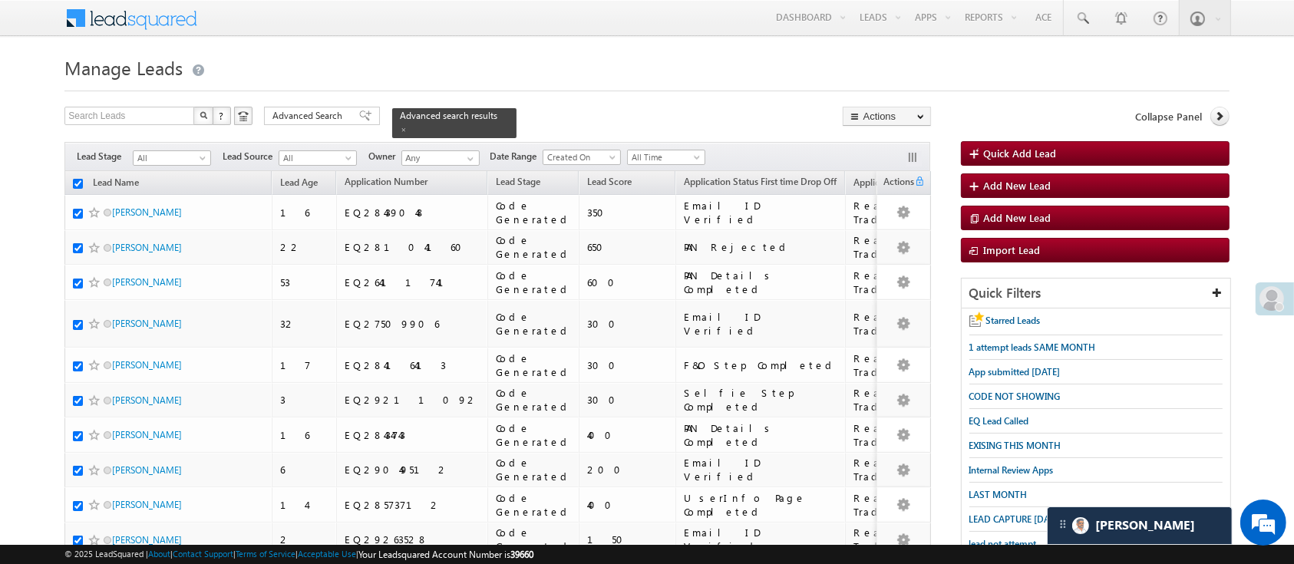
checkbox input "true"
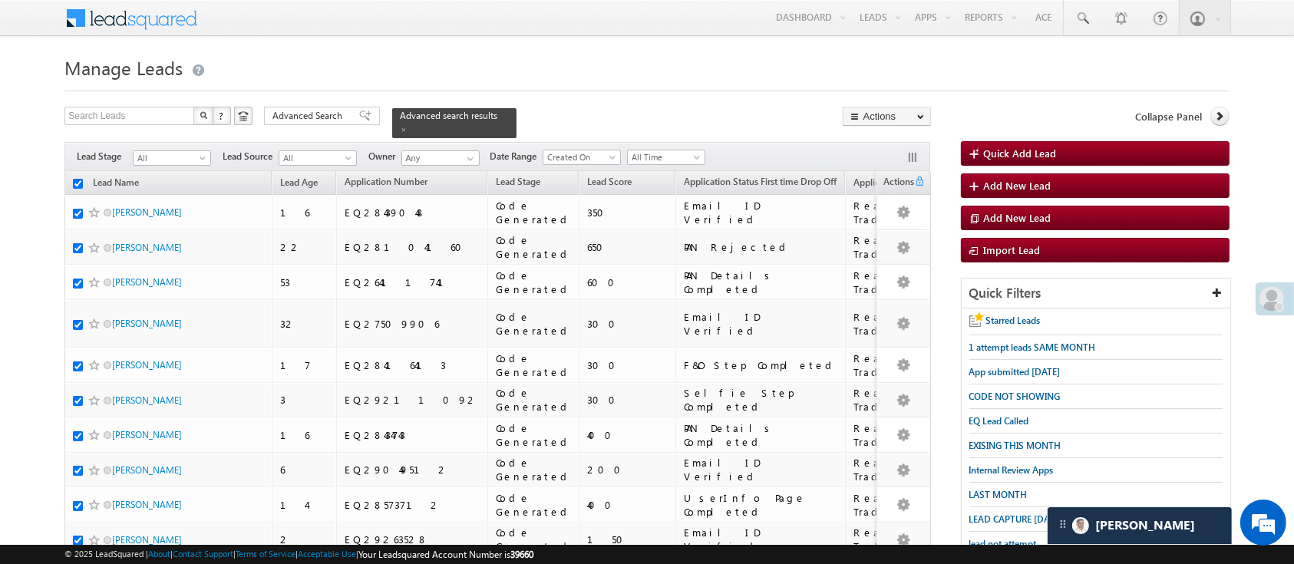
checkbox input "true"
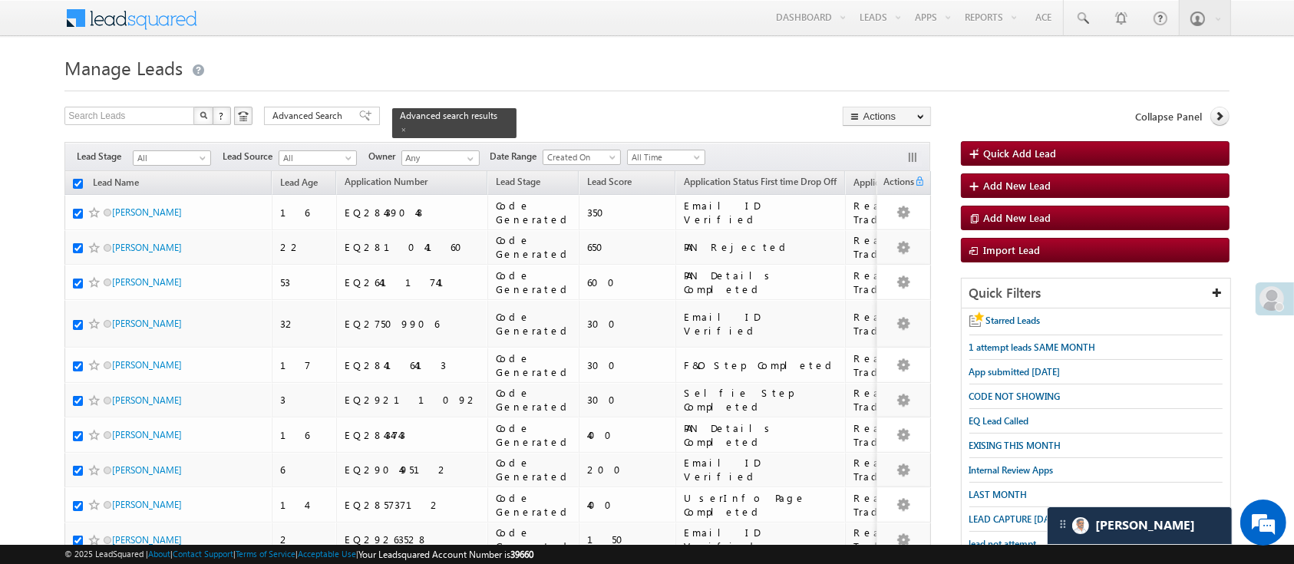
checkbox input "true"
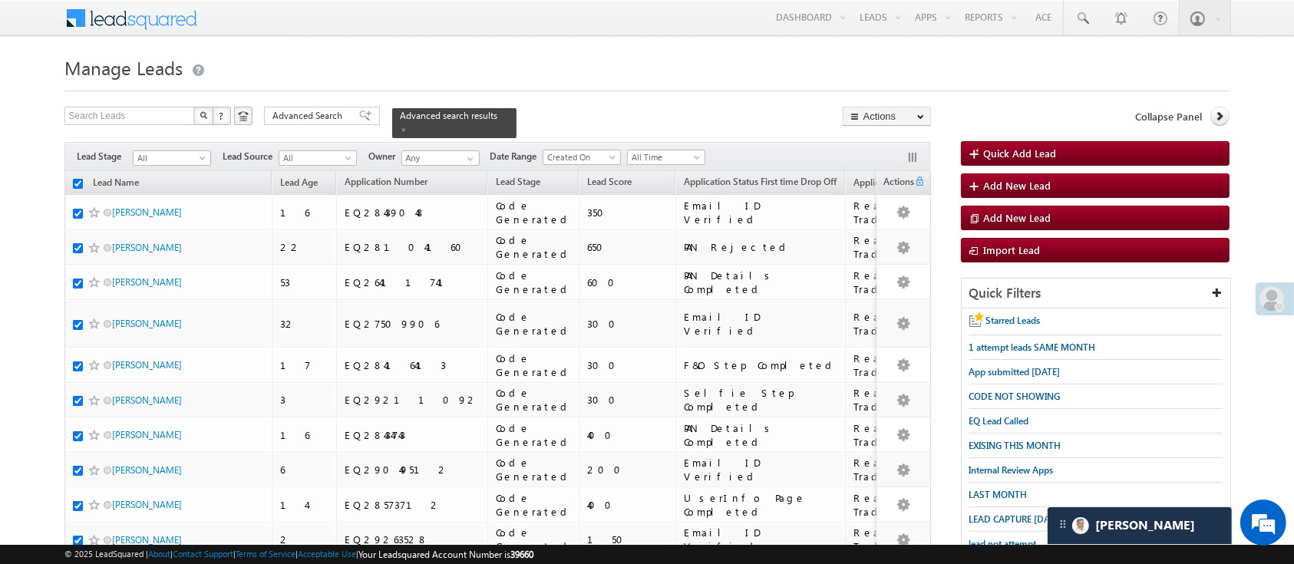
checkbox input "true"
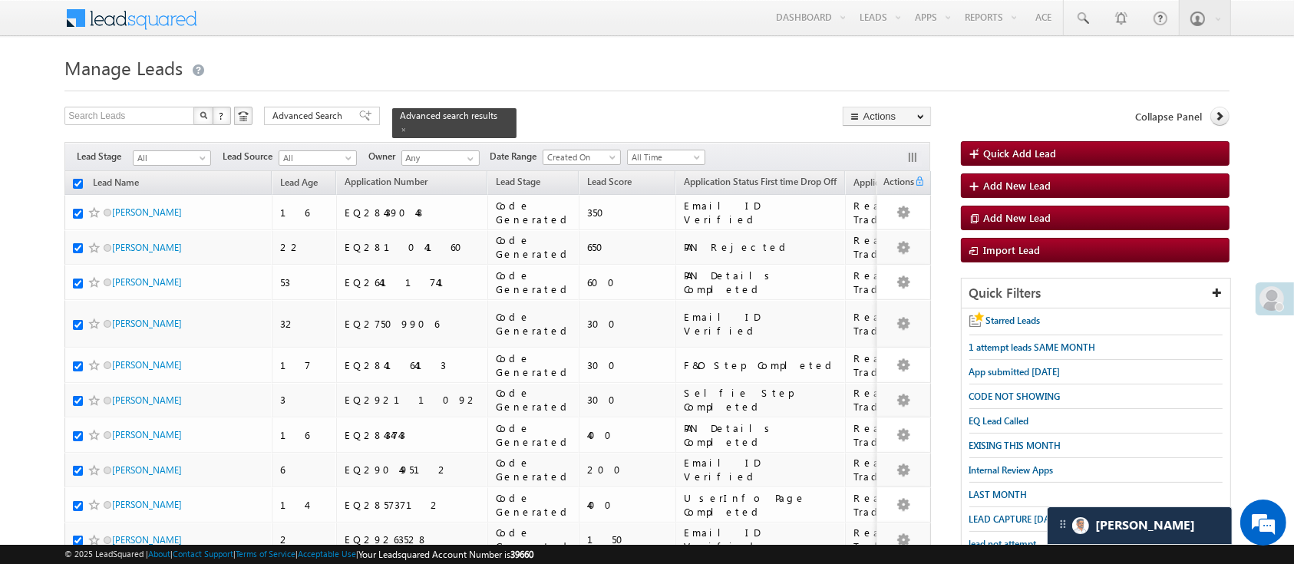
checkbox input "true"
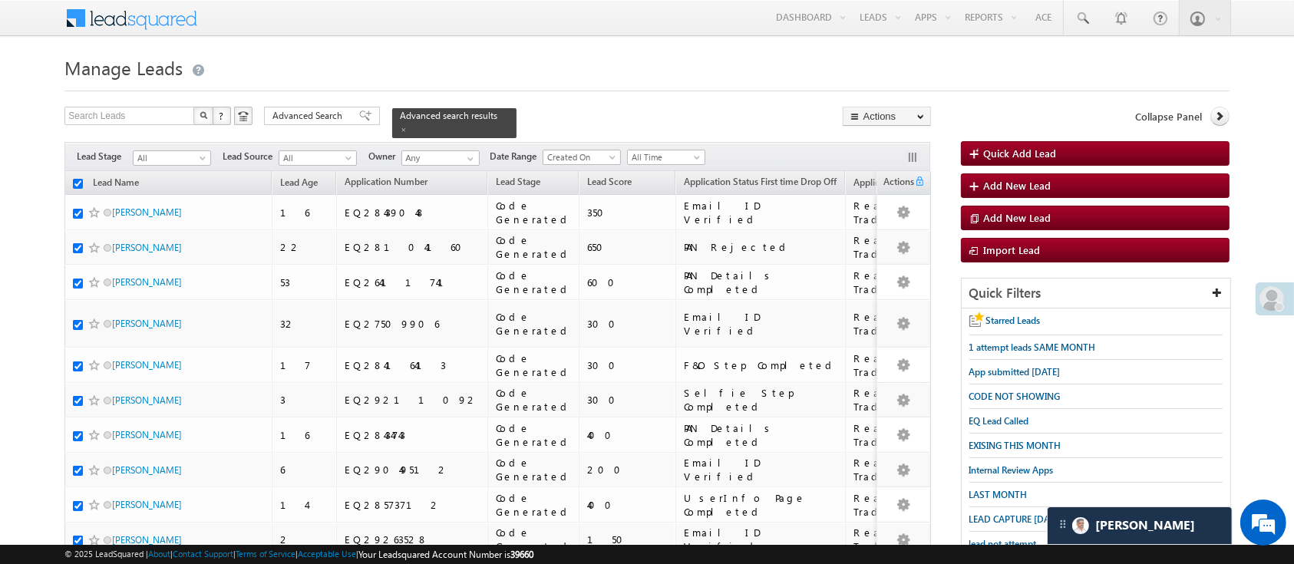
checkbox input "true"
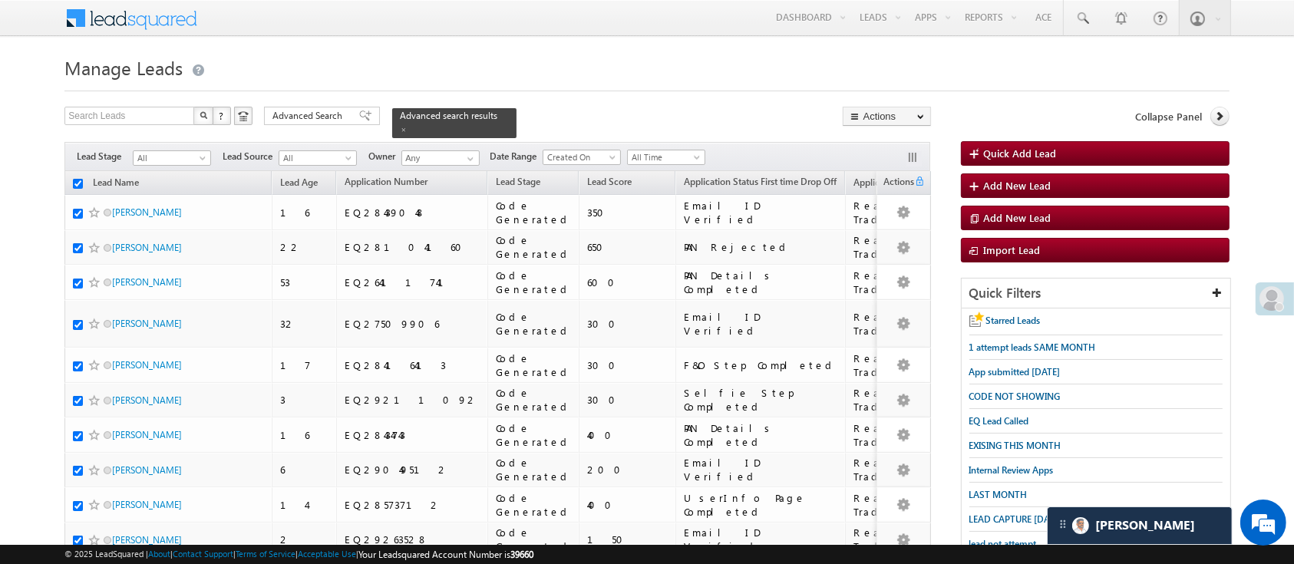
checkbox input "true"
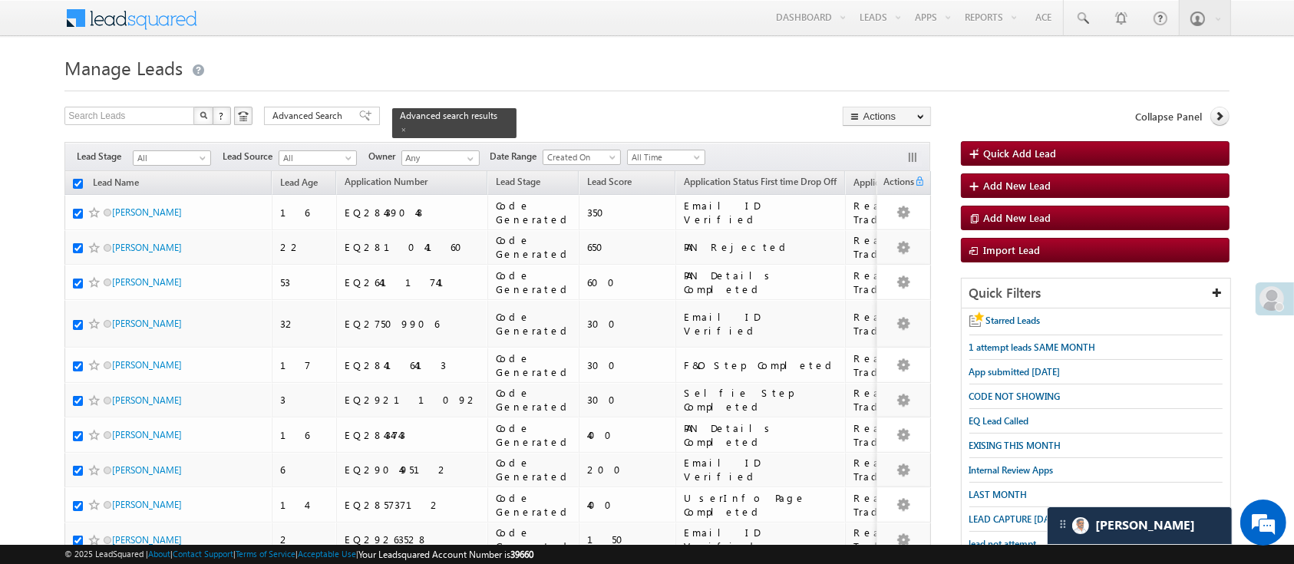
checkbox input "true"
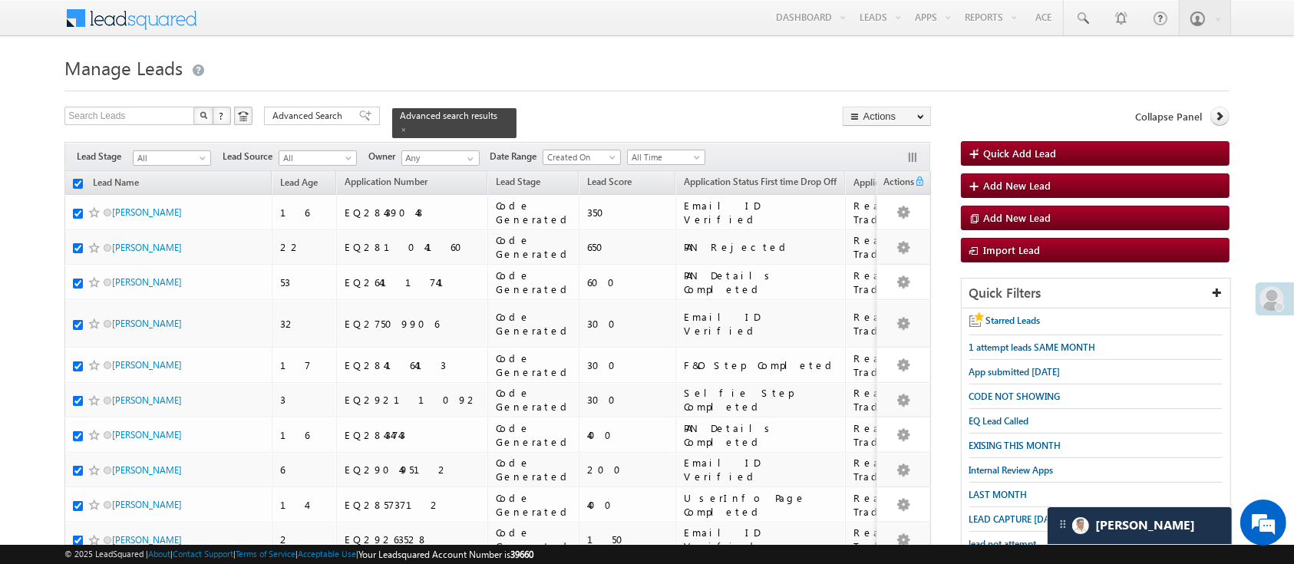
checkbox input "true"
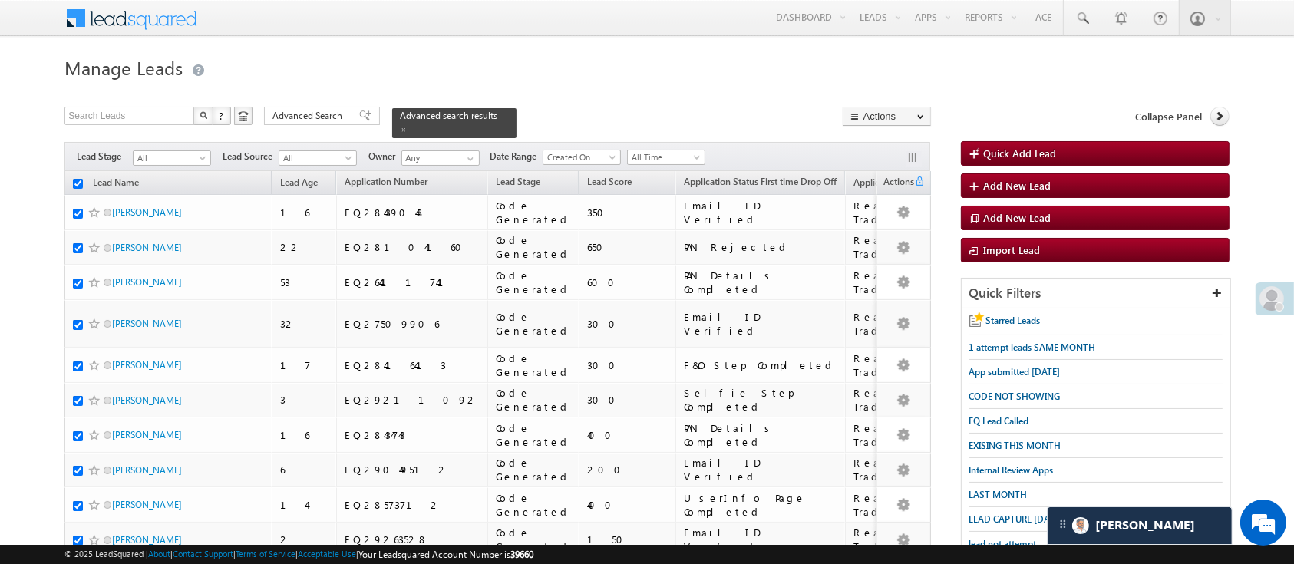
checkbox input "true"
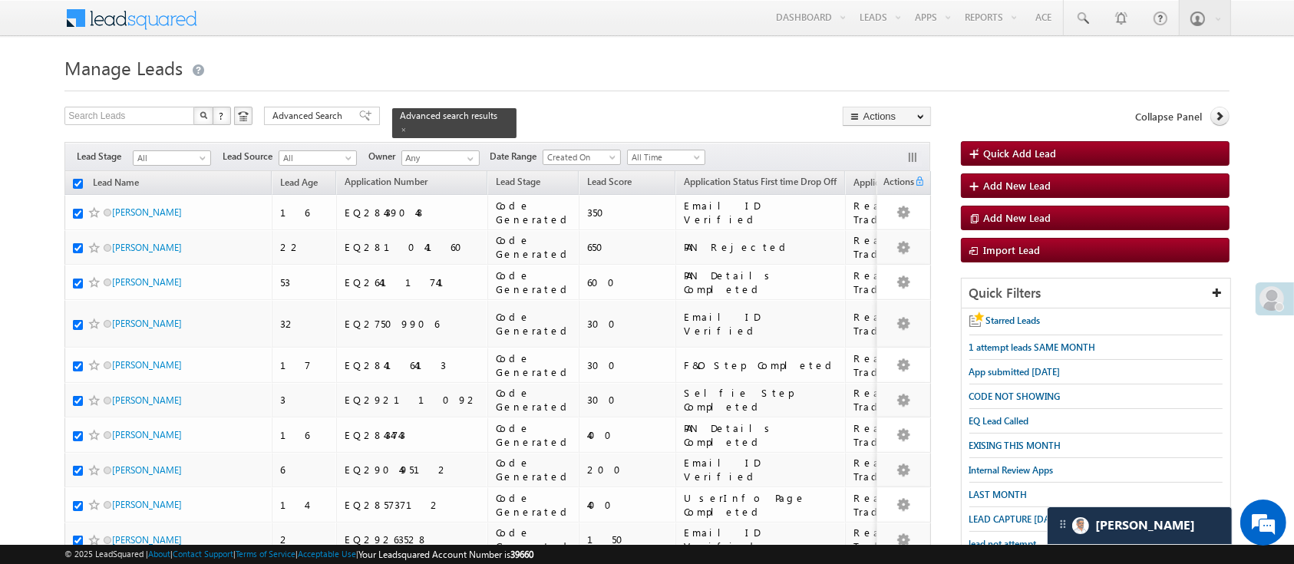
checkbox input "true"
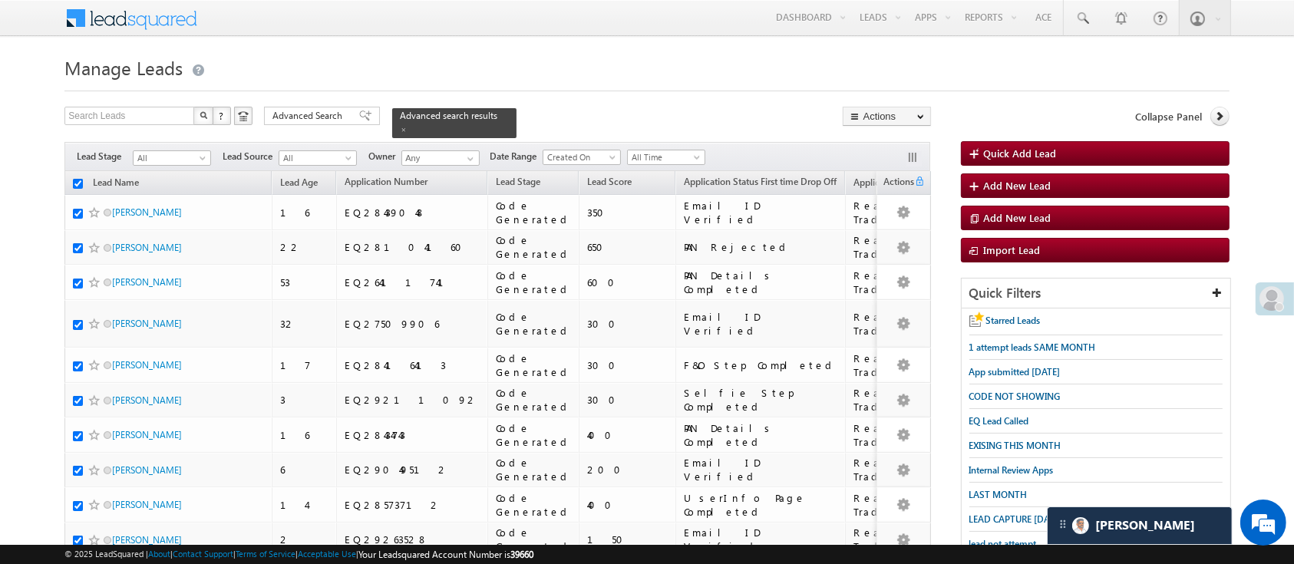
checkbox input "true"
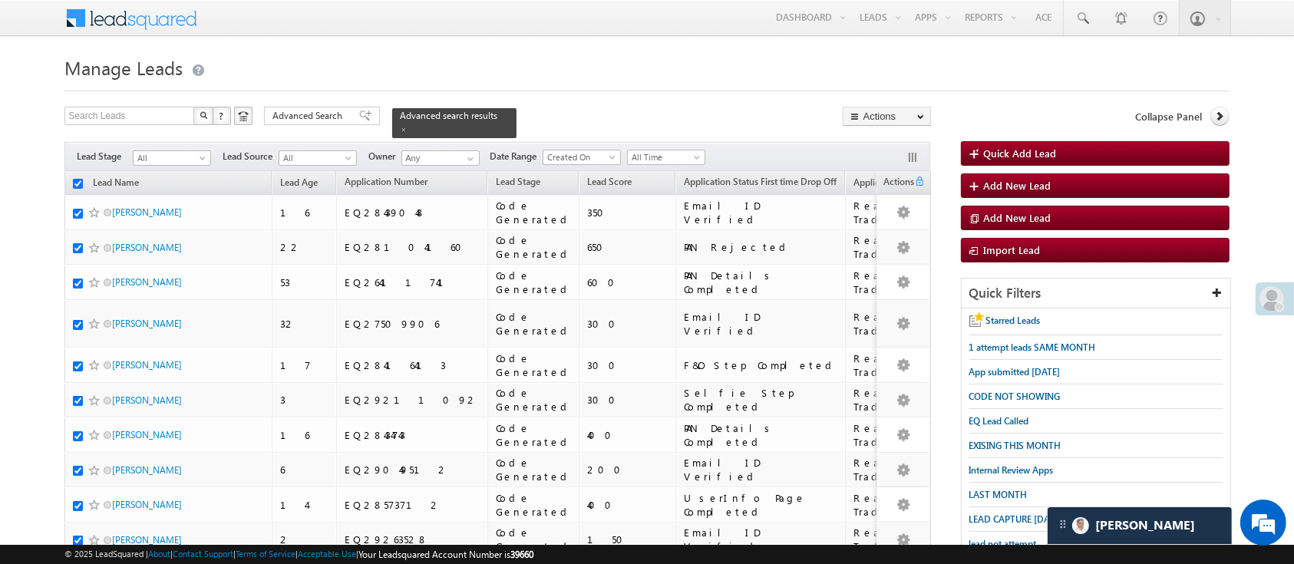
checkbox input "true"
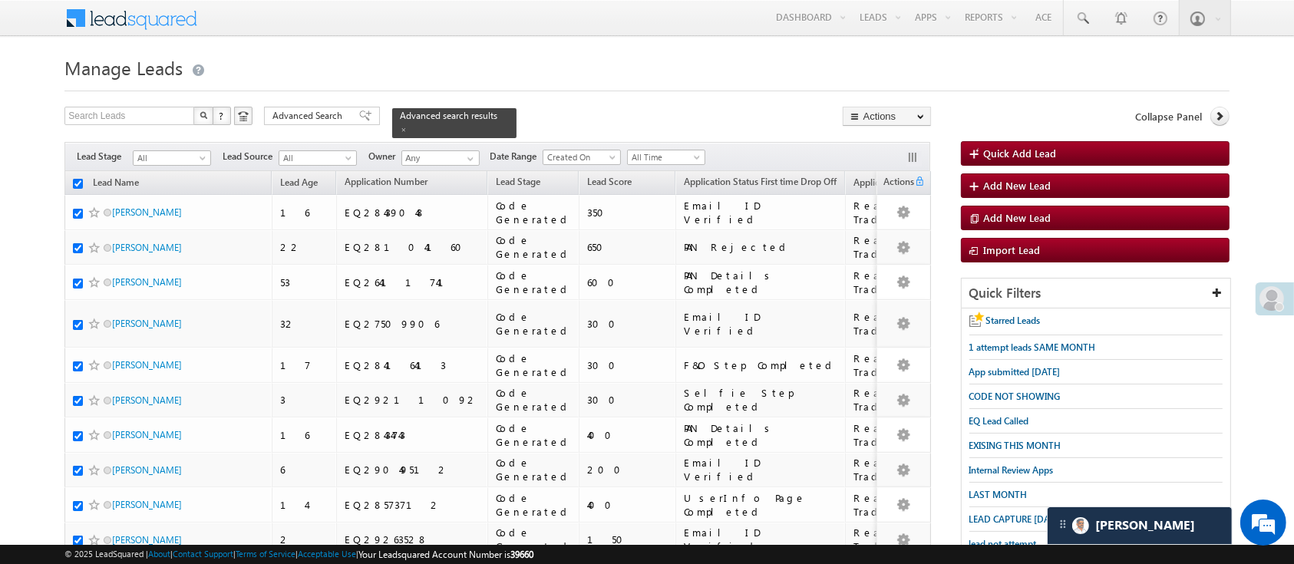
checkbox input "true"
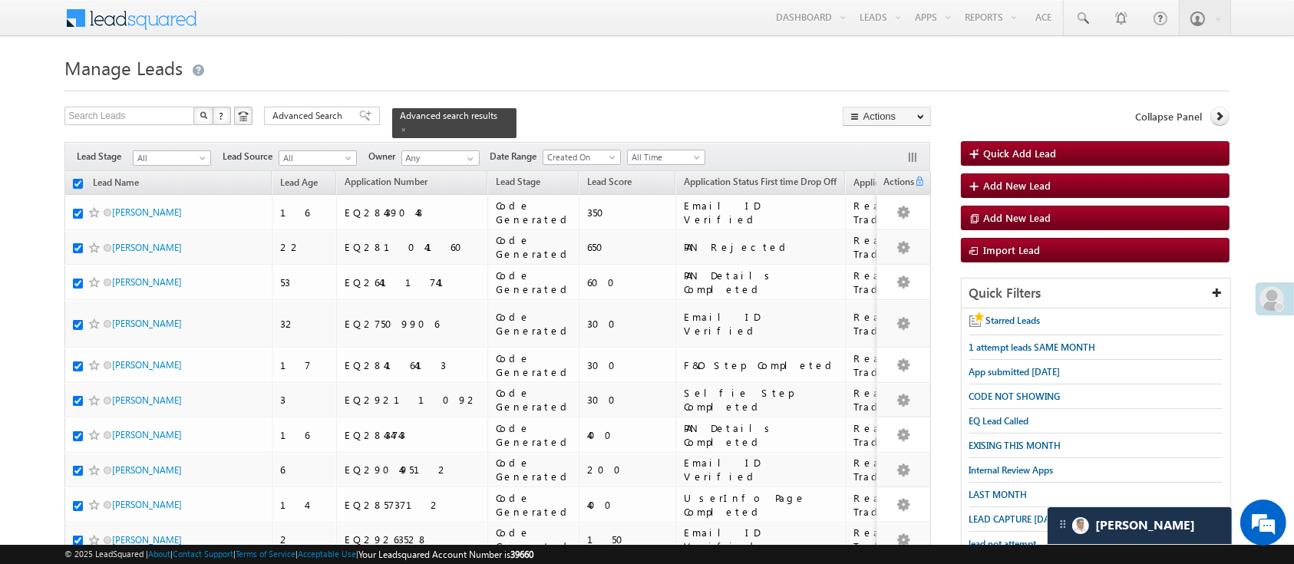
checkbox input "true"
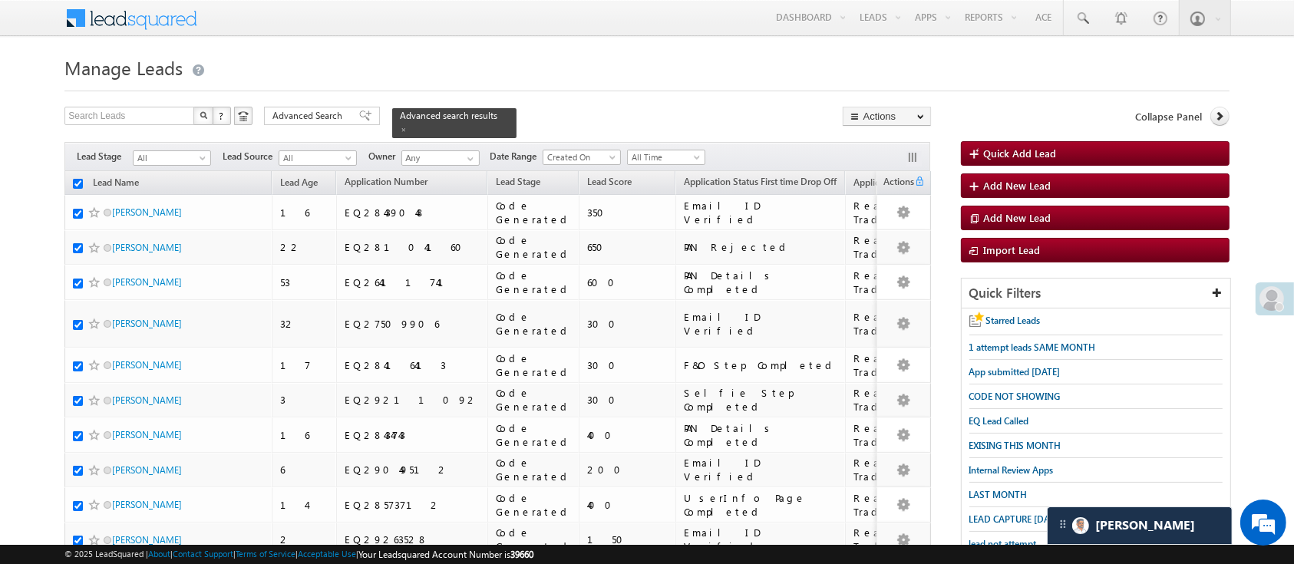
checkbox input "true"
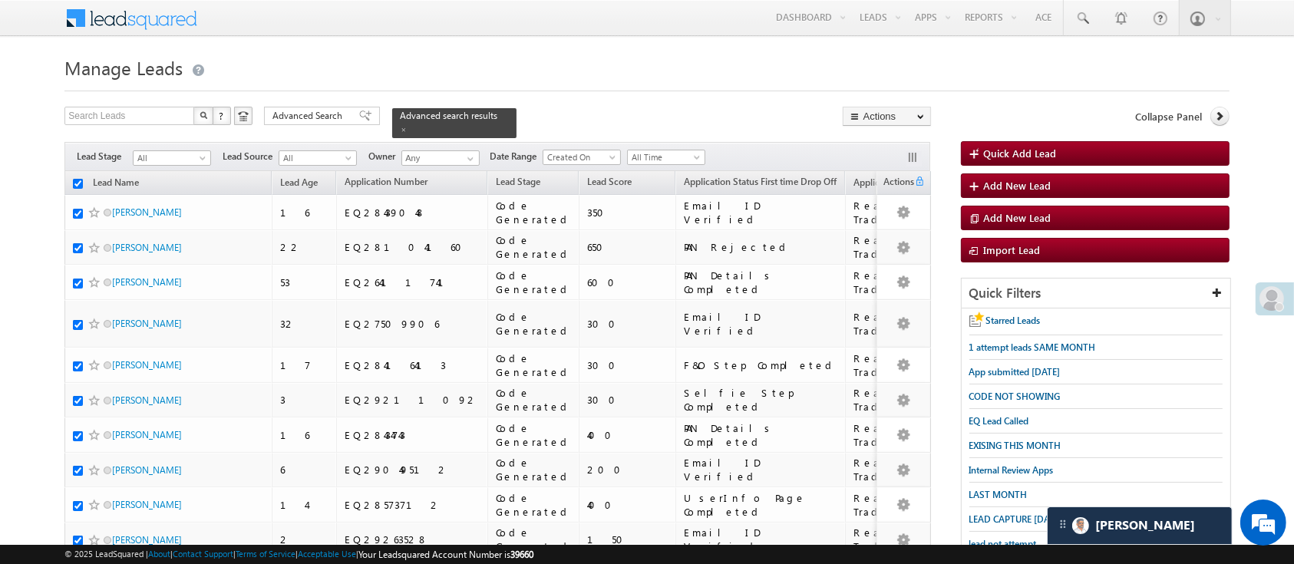
checkbox input "true"
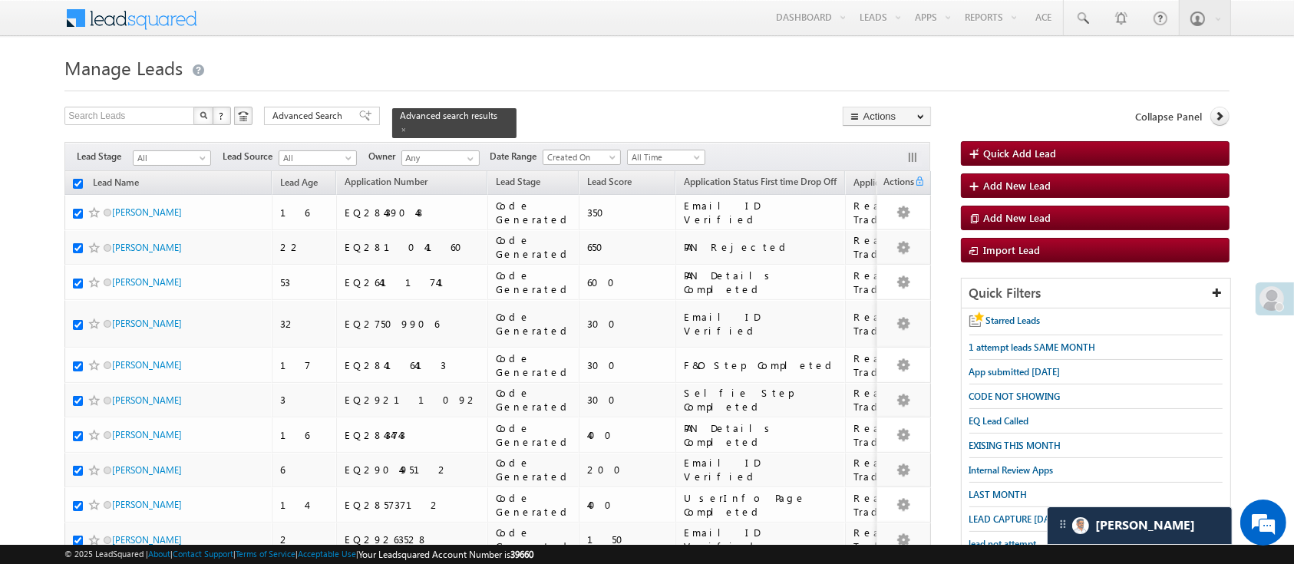
checkbox input "true"
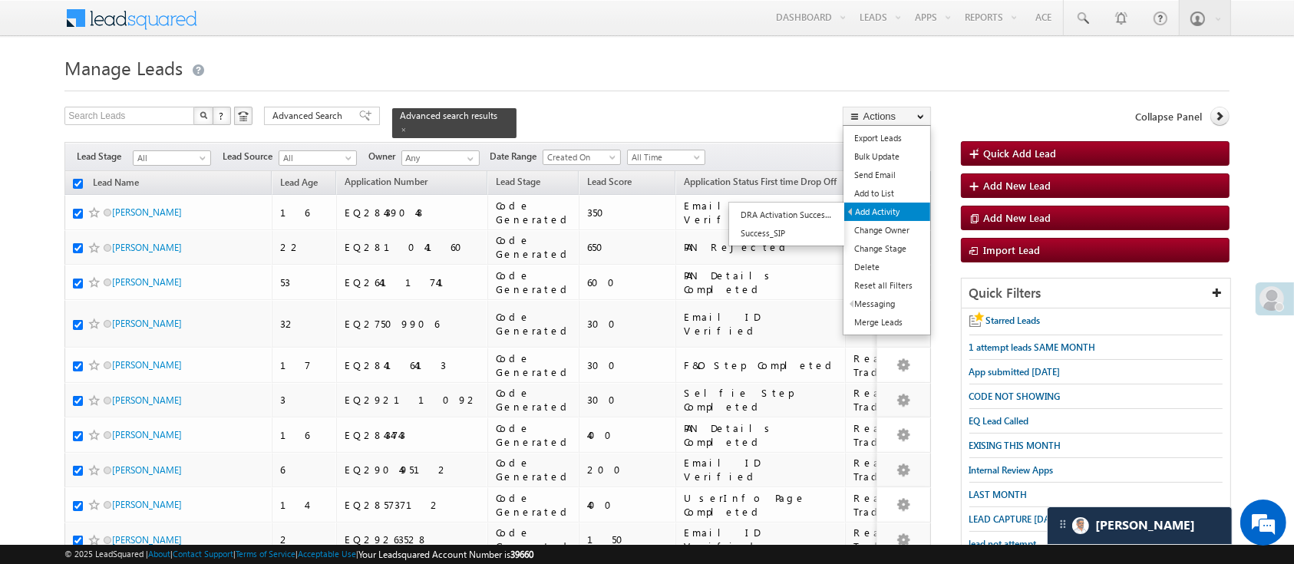
click at [898, 212] on link "Add Activity" at bounding box center [887, 212] width 86 height 18
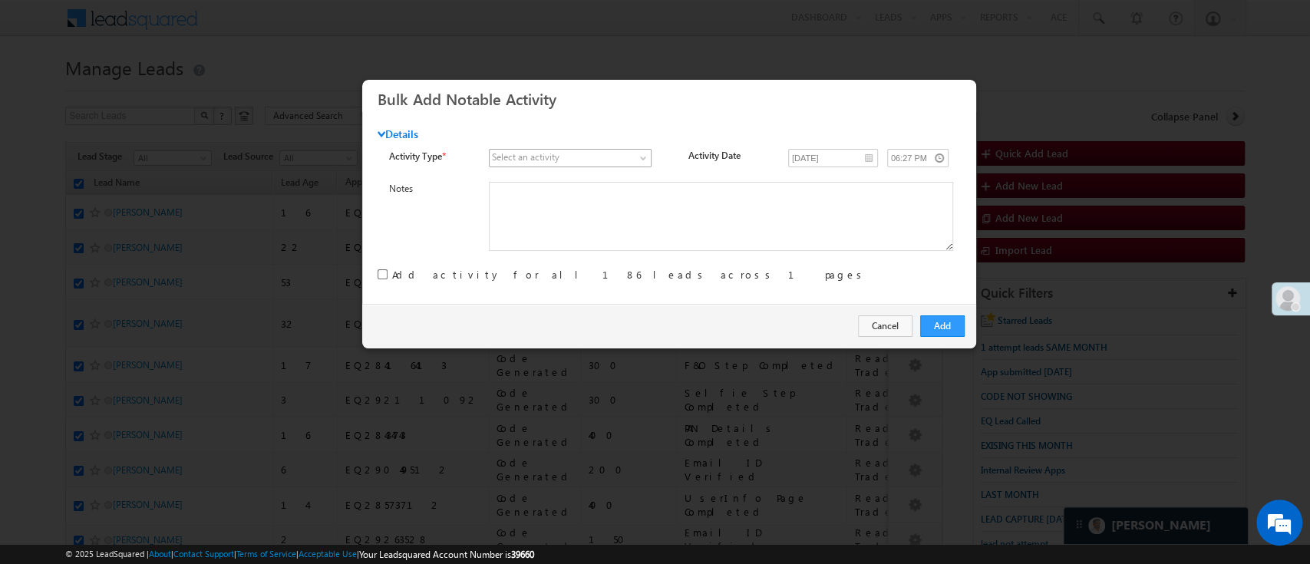
click at [615, 157] on span at bounding box center [562, 158] width 145 height 14
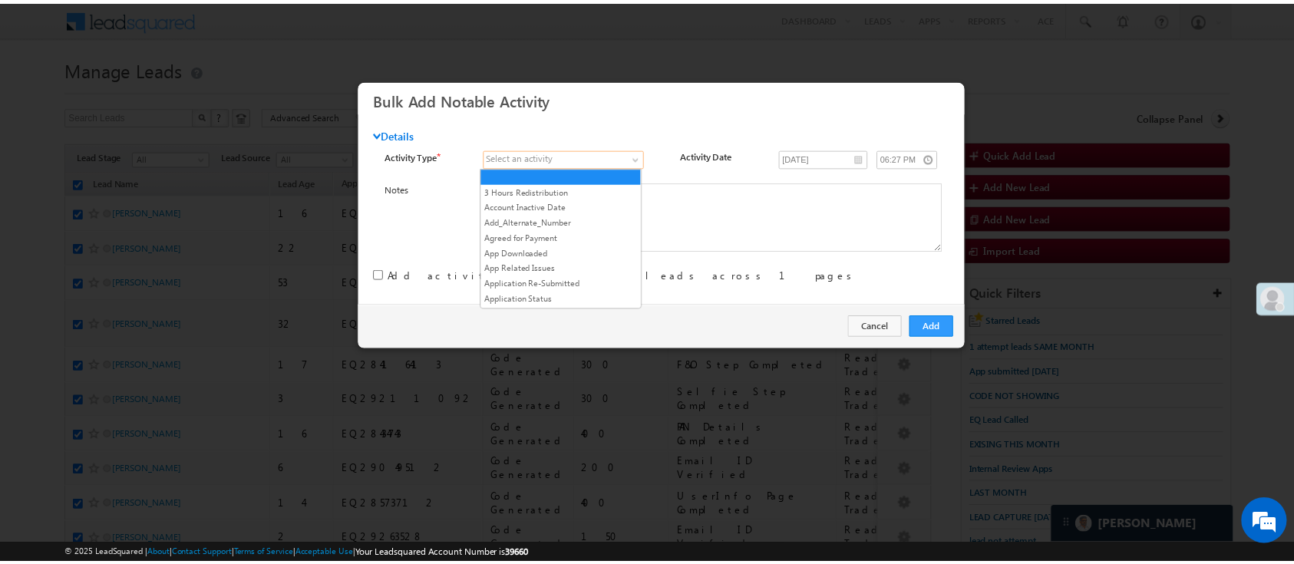
scroll to position [1965, 0]
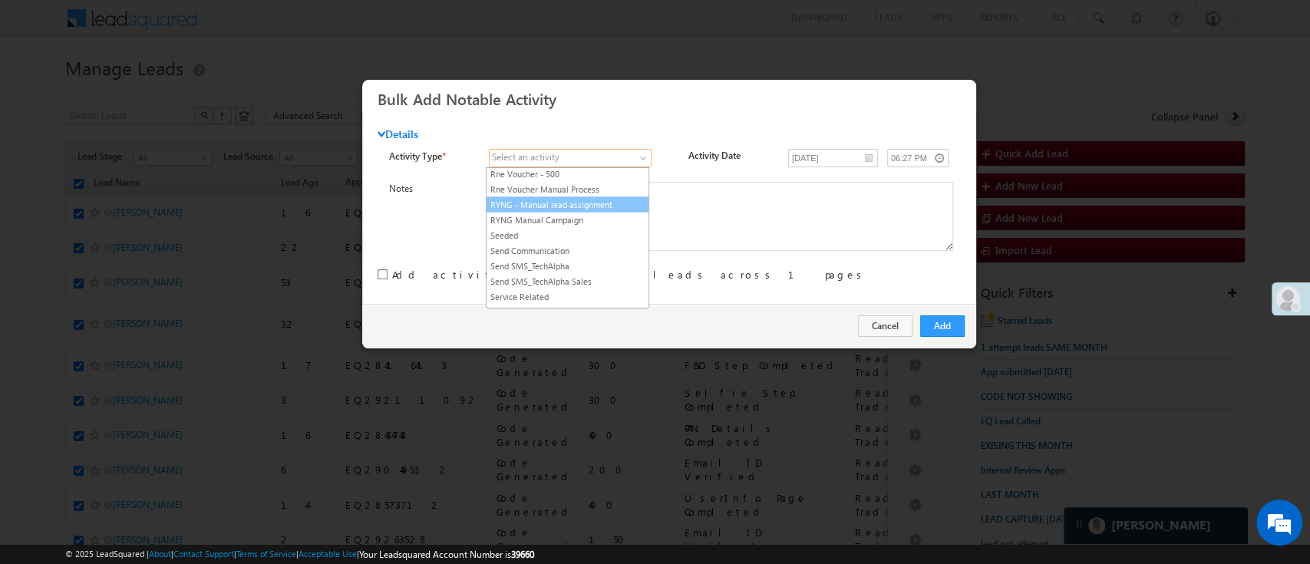
click at [594, 211] on link "RYNG - Manual lead assignment" at bounding box center [568, 204] width 162 height 14
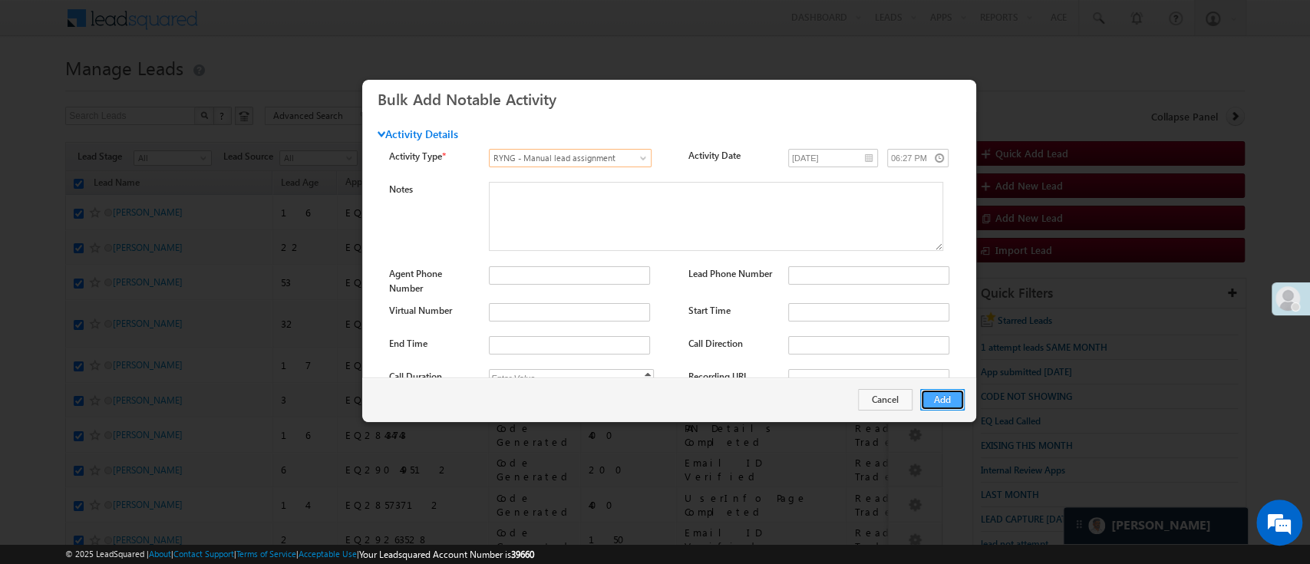
click at [945, 404] on button "Add" at bounding box center [942, 399] width 45 height 21
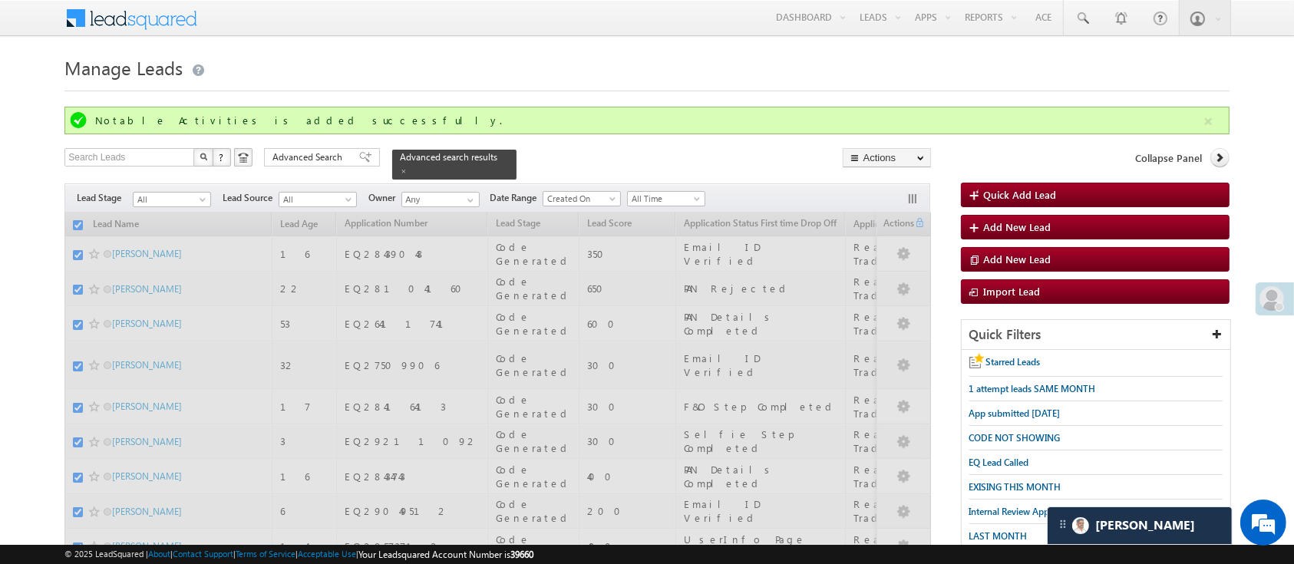
checkbox input "false"
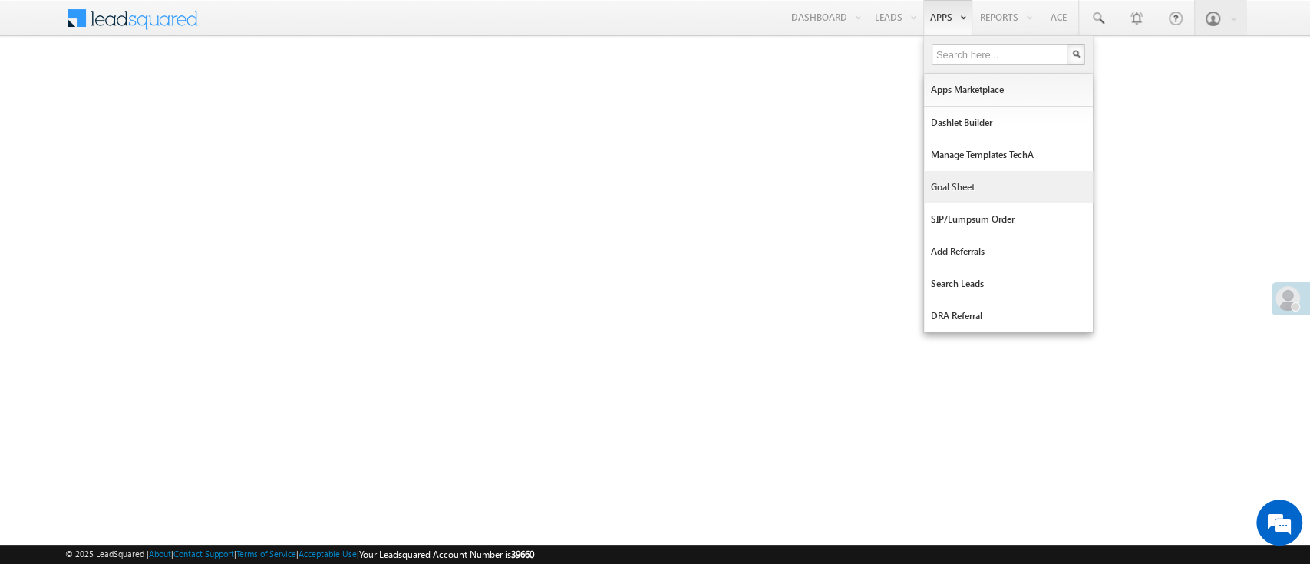
click at [994, 175] on link "Goal Sheet" at bounding box center [1008, 187] width 169 height 32
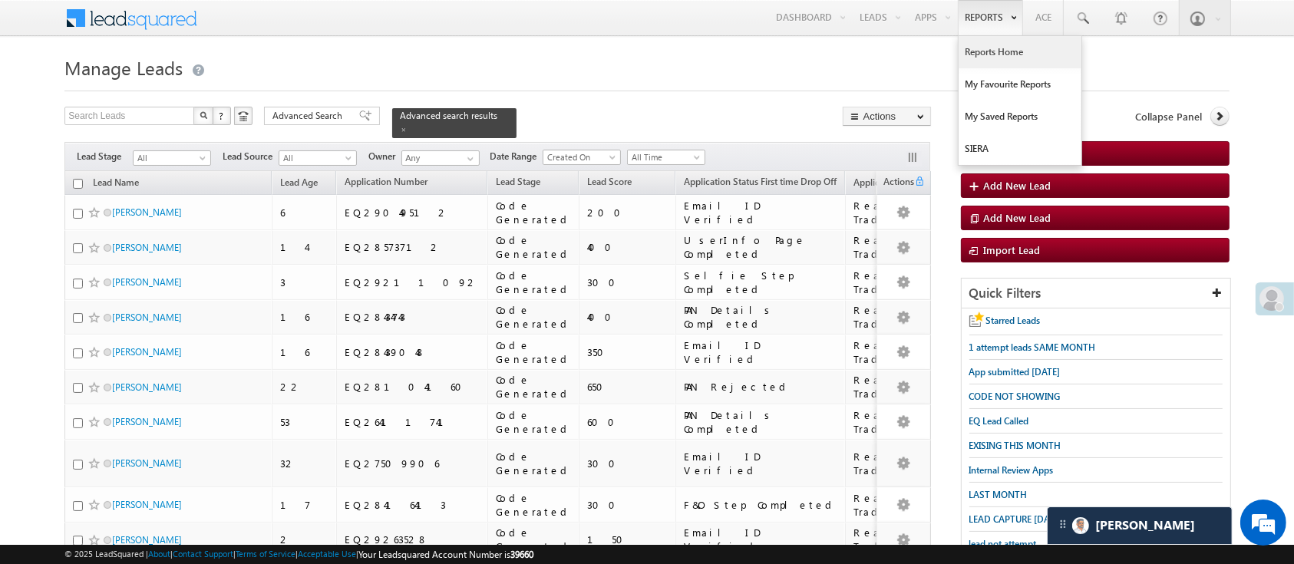
click at [992, 50] on link "Reports Home" at bounding box center [1019, 52] width 123 height 32
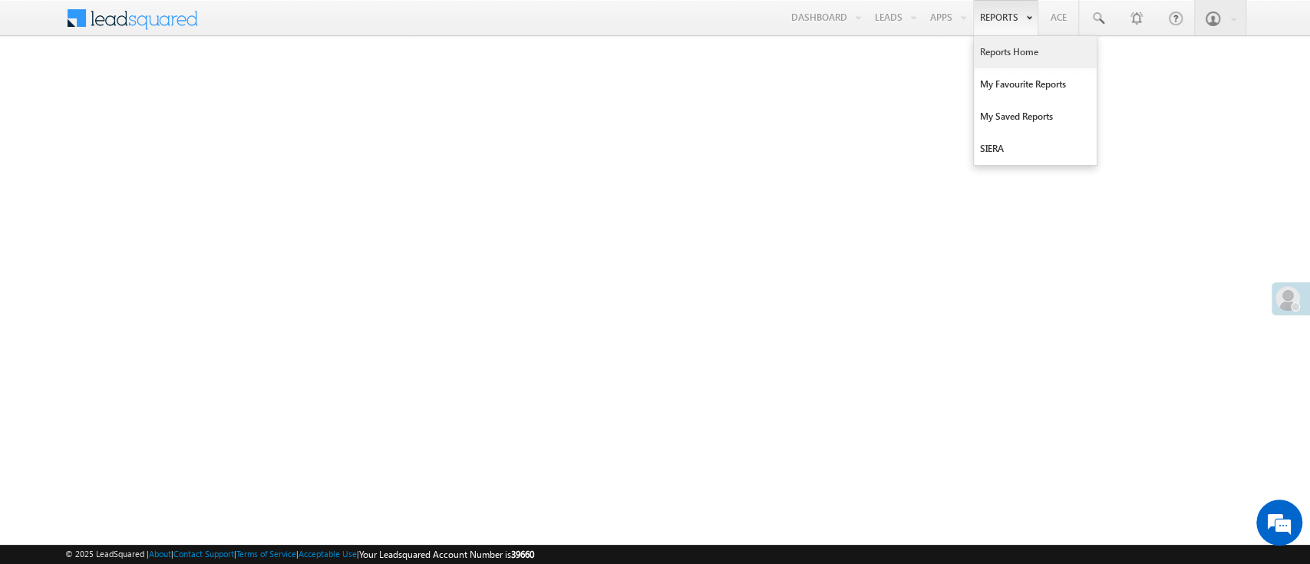
click at [1003, 52] on link "Reports Home" at bounding box center [1035, 52] width 123 height 32
click at [1007, 46] on link "Reports Home" at bounding box center [1035, 52] width 123 height 32
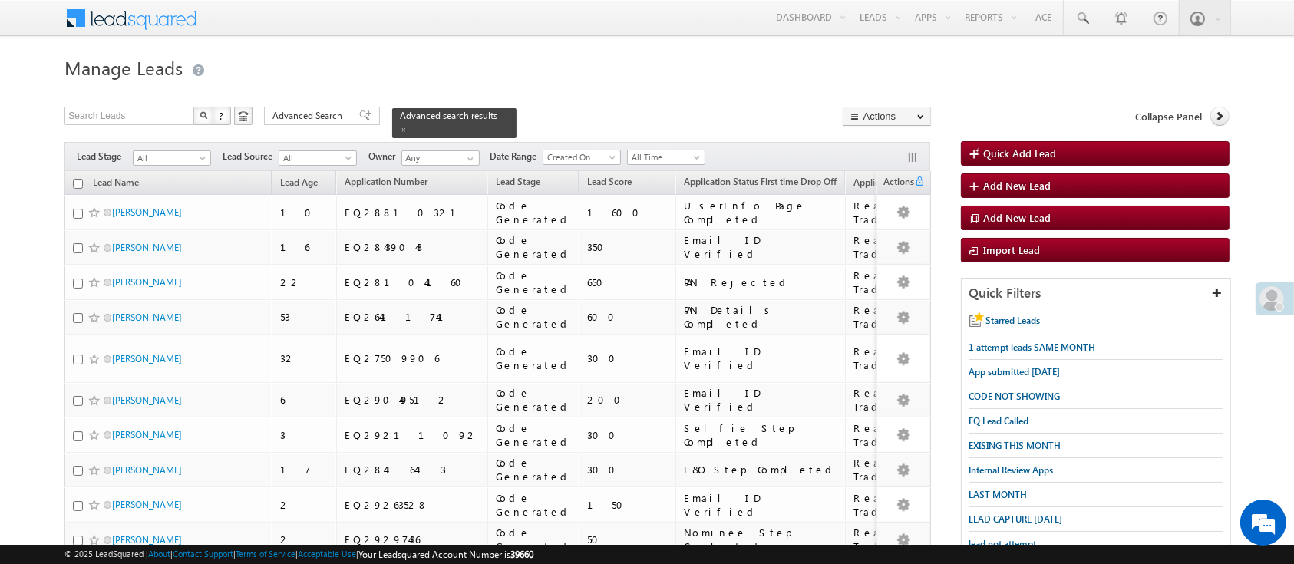
scroll to position [183, 0]
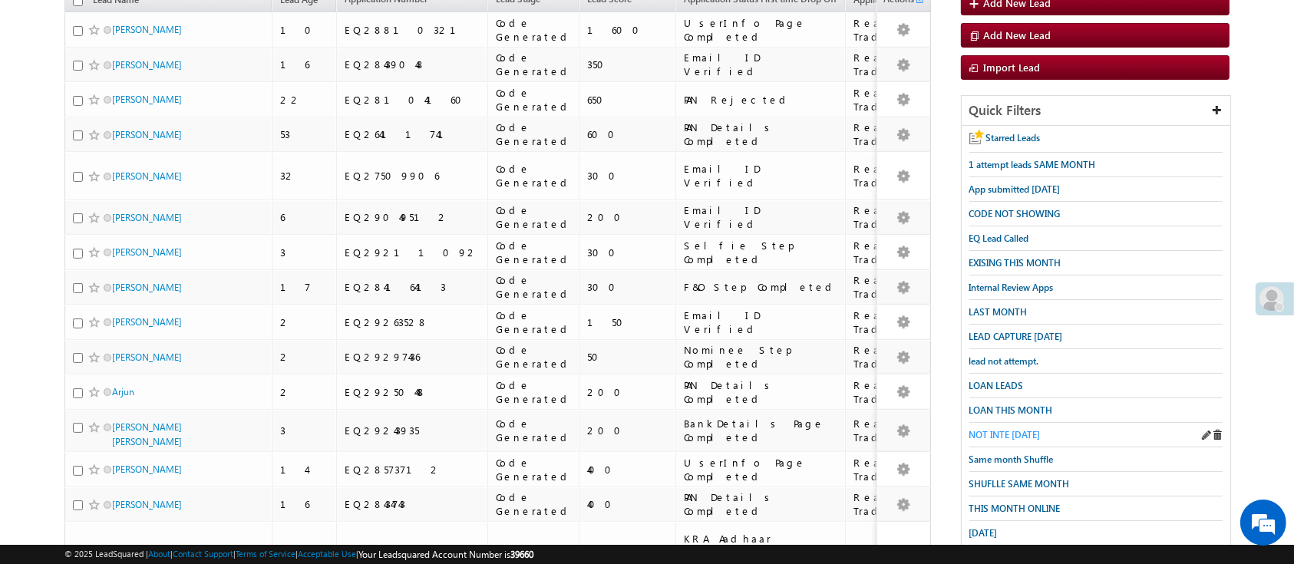
click at [1019, 429] on span "NOT INTE TODAY" at bounding box center [1004, 435] width 71 height 12
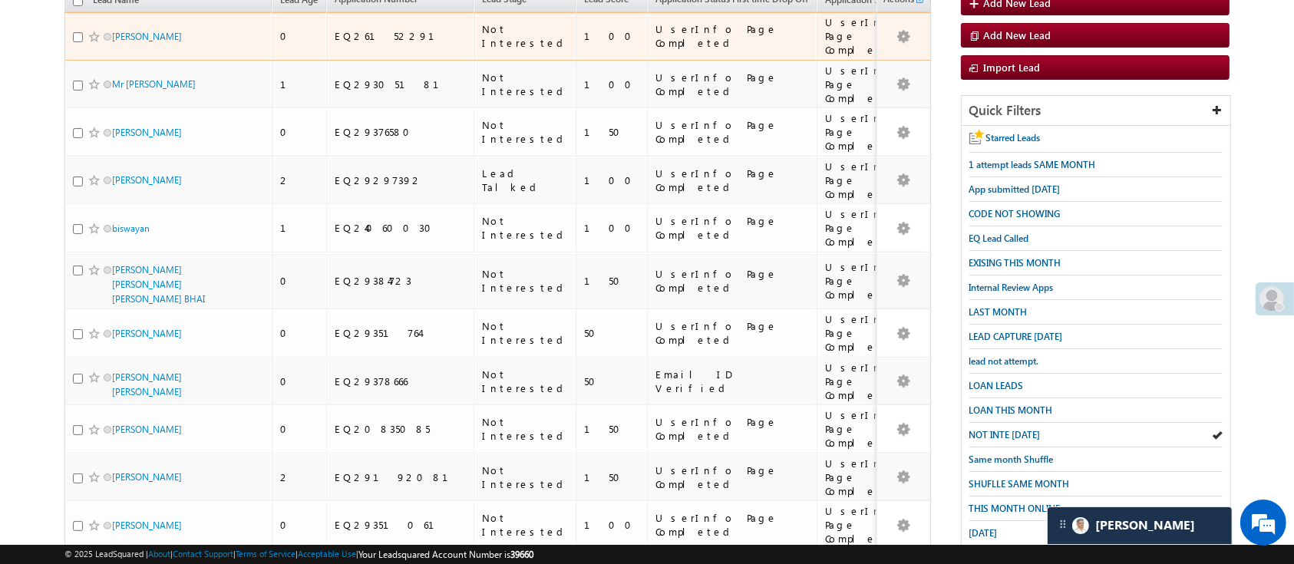
scroll to position [0, 0]
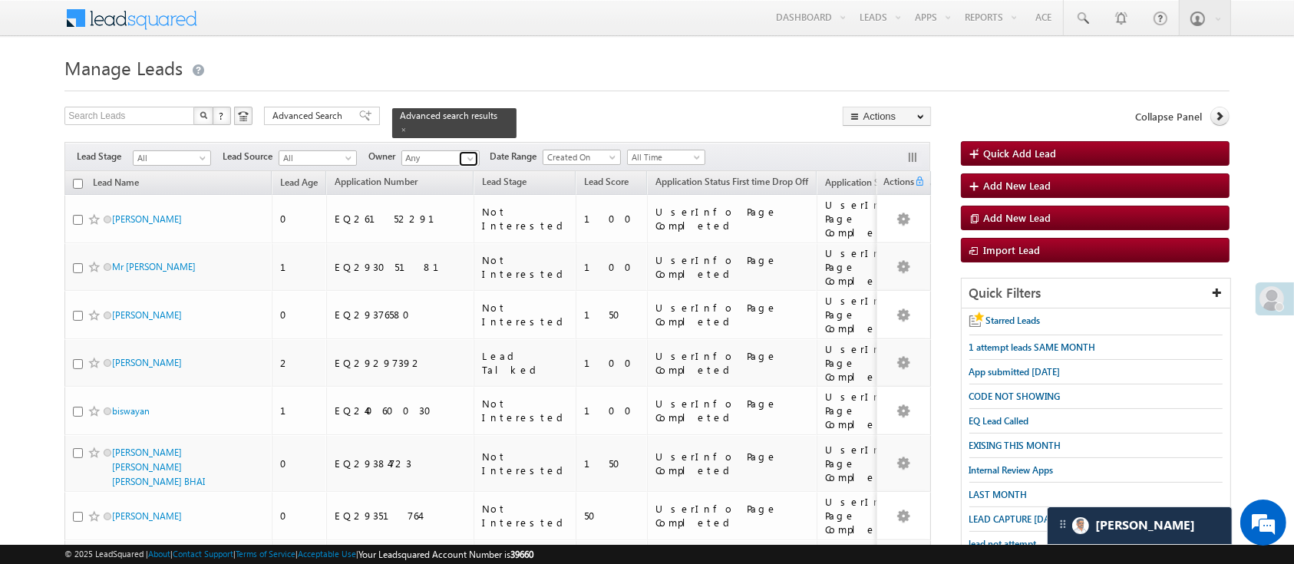
click at [475, 153] on span at bounding box center [470, 159] width 12 height 12
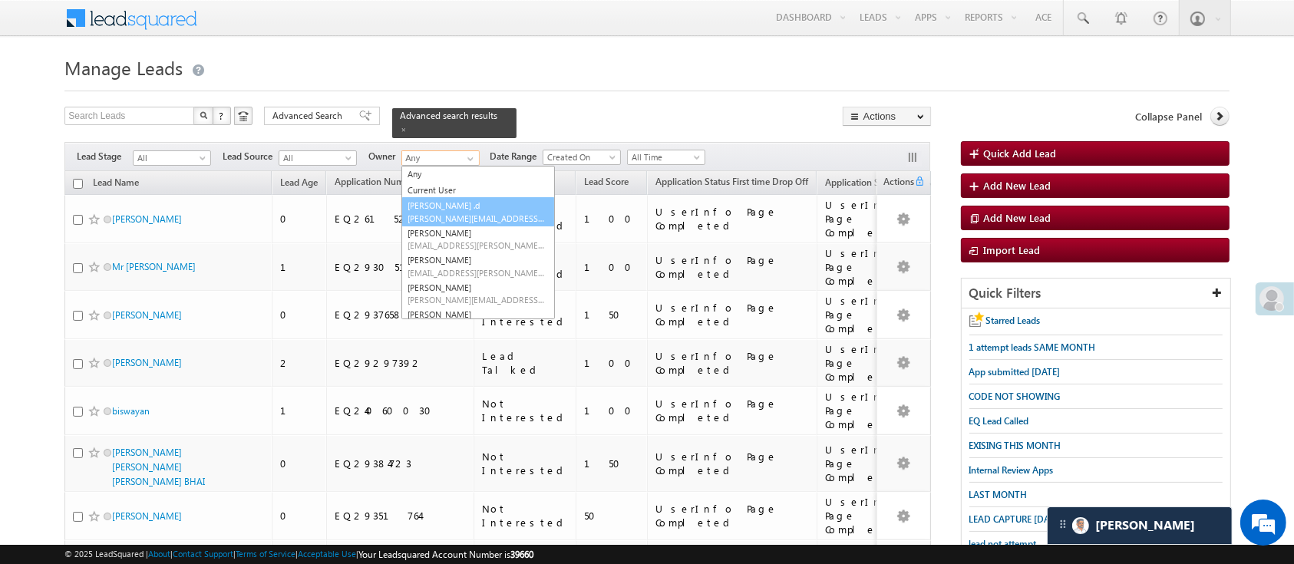
click at [450, 197] on link "Aakansha .d Aakansha.D@angelbroking.com" at bounding box center [477, 211] width 153 height 29
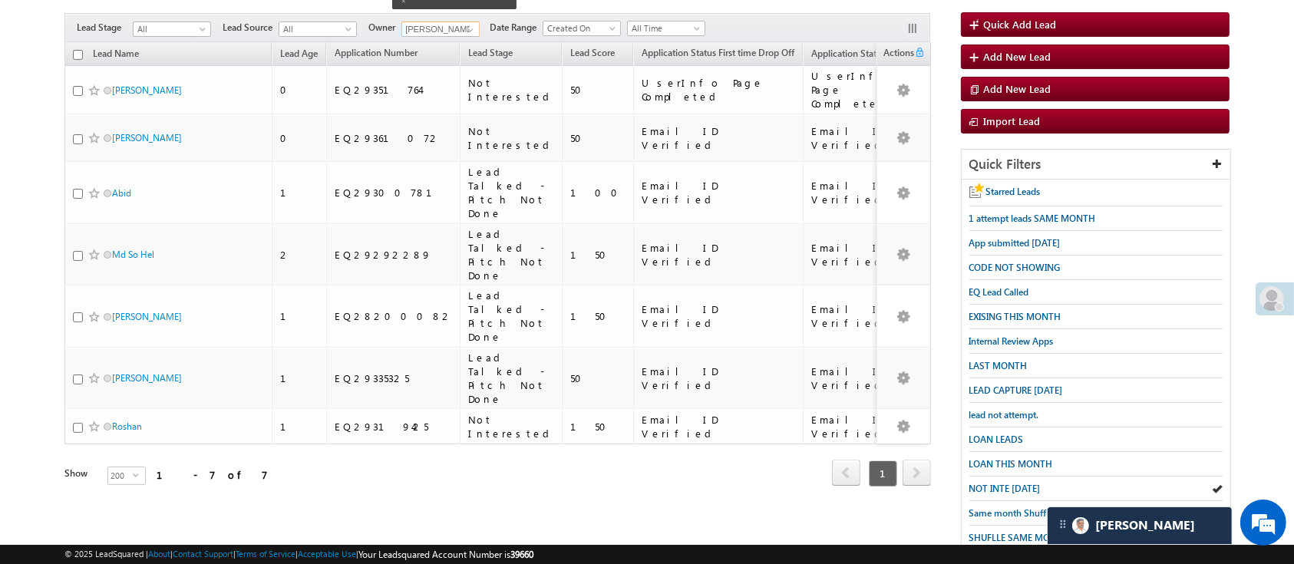
scroll to position [131, 0]
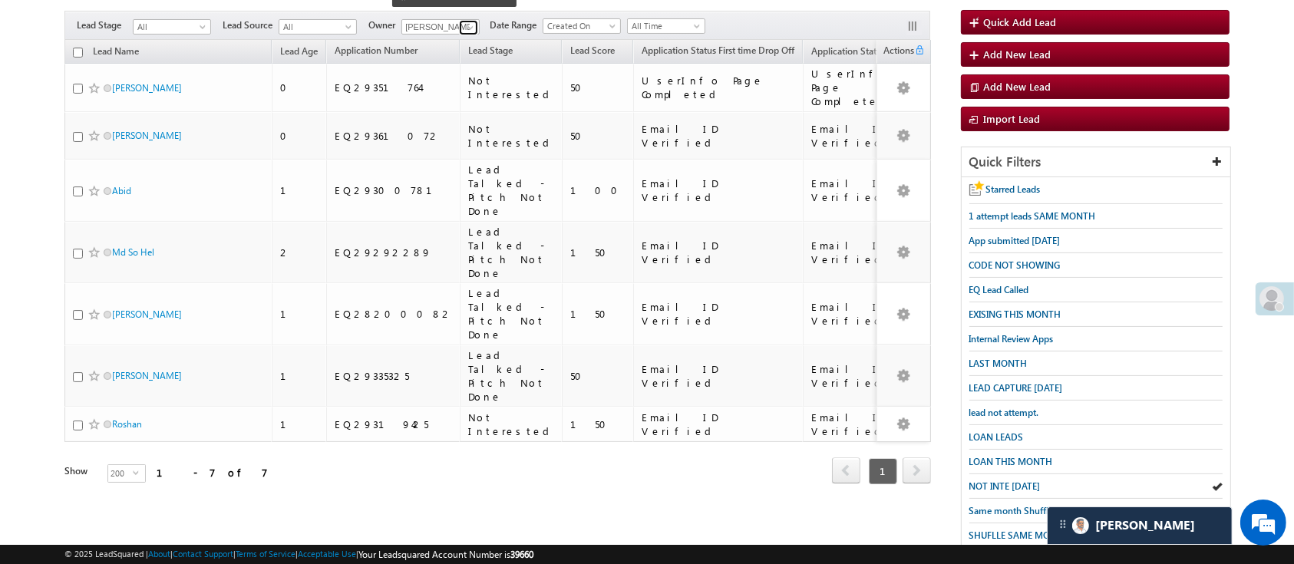
click at [472, 21] on span at bounding box center [470, 27] width 12 height 12
click at [466, 50] on span "MohammedSohail.S@angelbroking.com" at bounding box center [476, 56] width 138 height 12
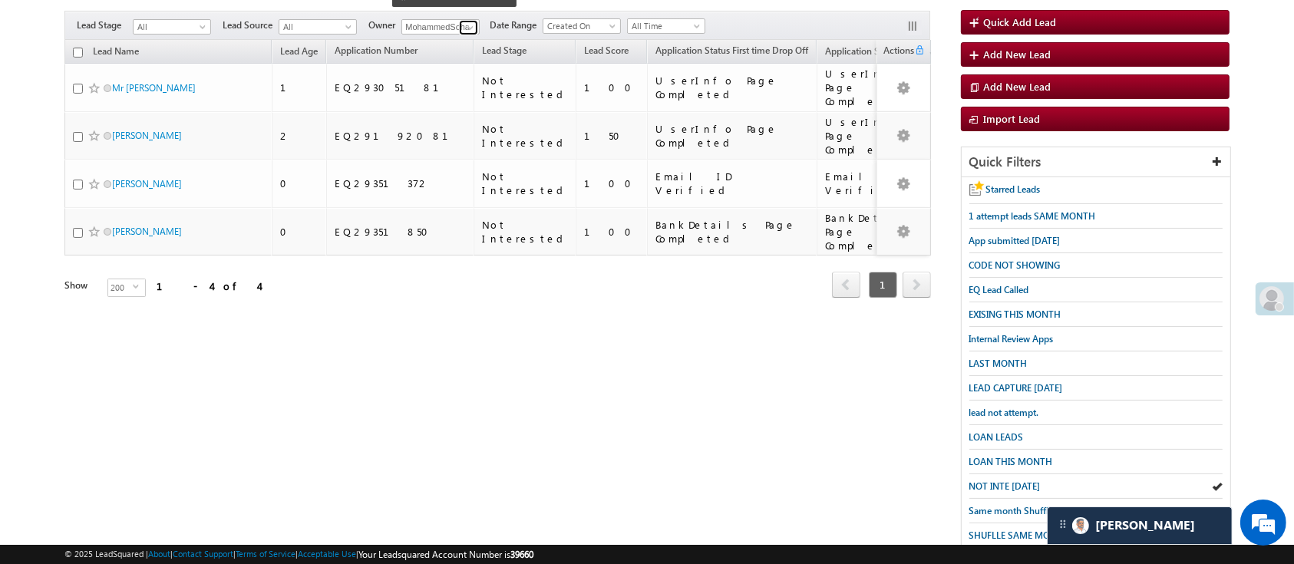
click at [469, 21] on span at bounding box center [470, 27] width 12 height 12
click at [467, 35] on link "Monika Jain Monika.Jain@angelbroking.com" at bounding box center [477, 49] width 153 height 29
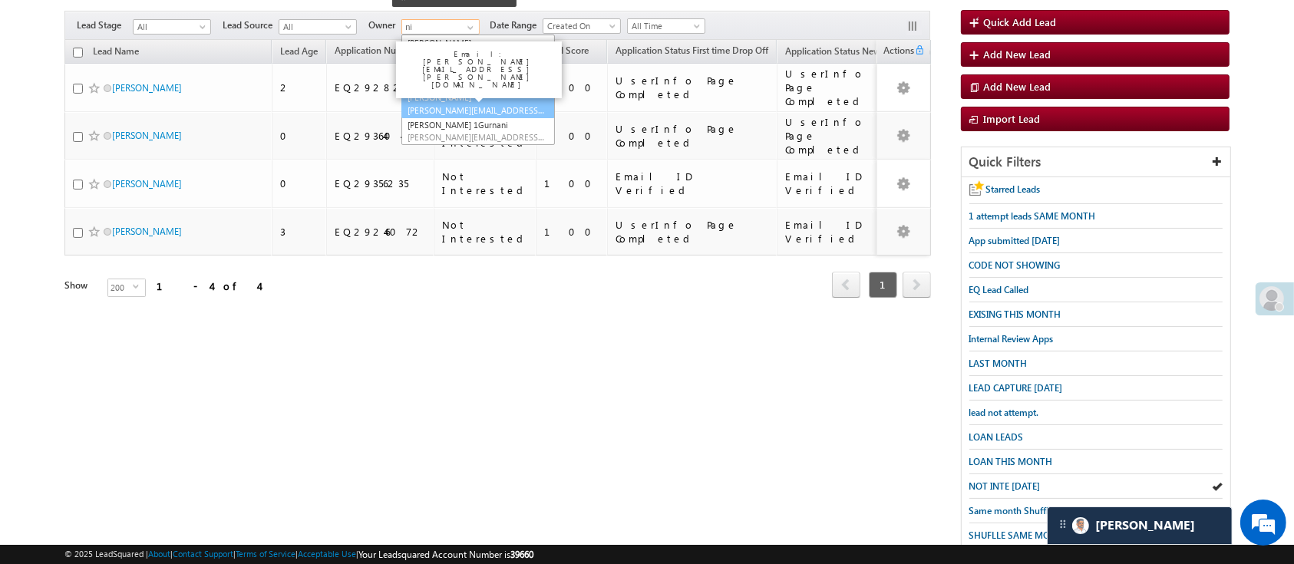
click at [467, 91] on link "NIRAj SURYAWANSHI NIRAJ.SURYAWANSHI@angelbroking.com" at bounding box center [477, 103] width 153 height 29
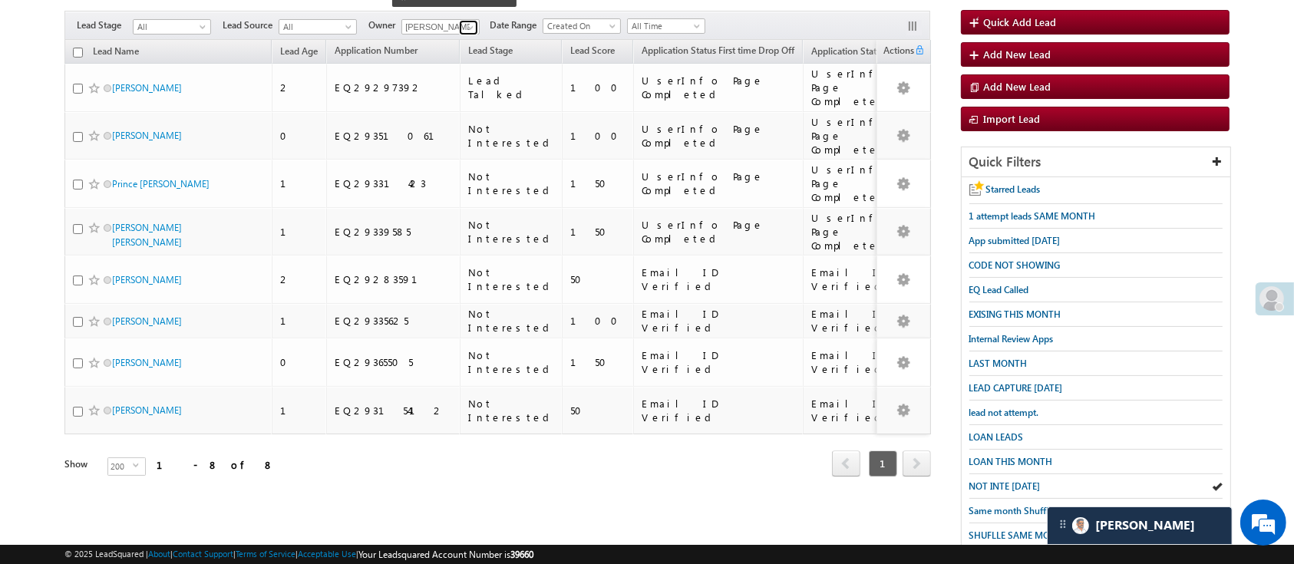
click at [465, 21] on span at bounding box center [470, 27] width 12 height 12
click at [460, 35] on link "Sandeep Kashyap Sandeep.Kashyap@angelbroking.com" at bounding box center [477, 49] width 153 height 29
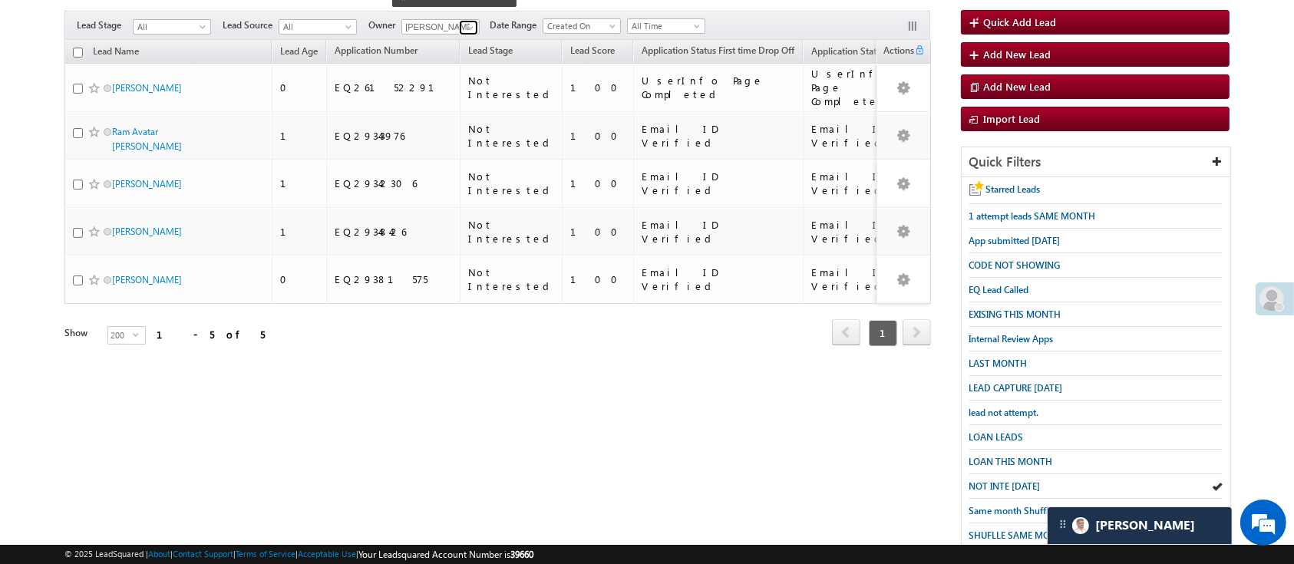
click at [474, 21] on span at bounding box center [470, 27] width 12 height 12
click at [471, 35] on link "Anuj Rajak Anuj.Rajak@angelbroking.com" at bounding box center [477, 49] width 153 height 29
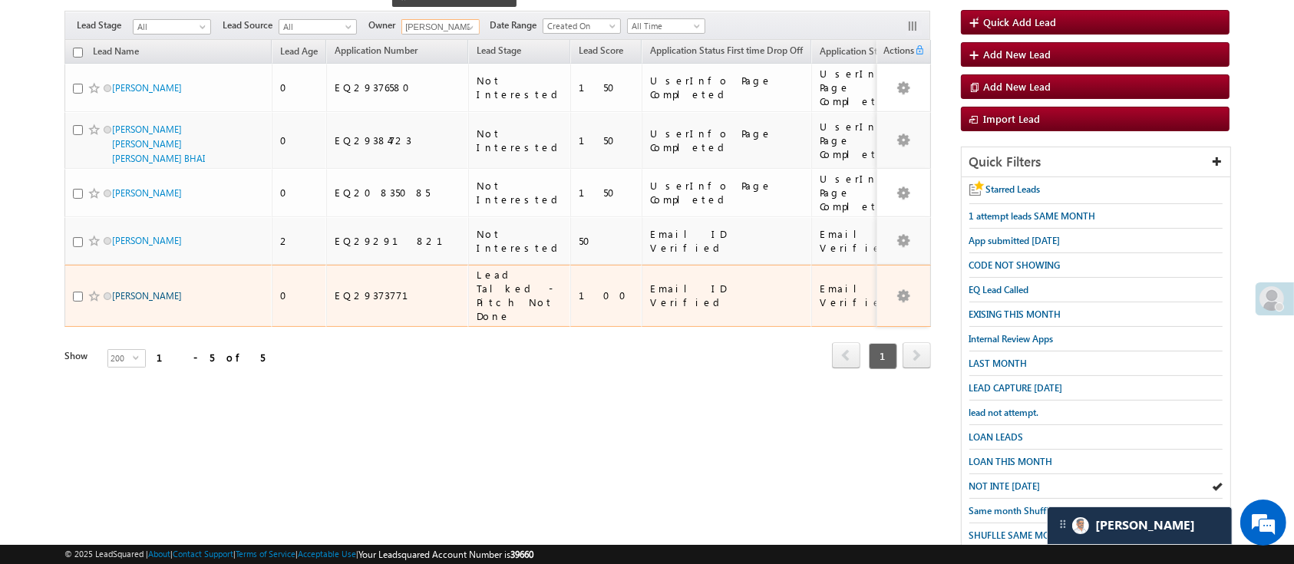
type input "[PERSON_NAME]"
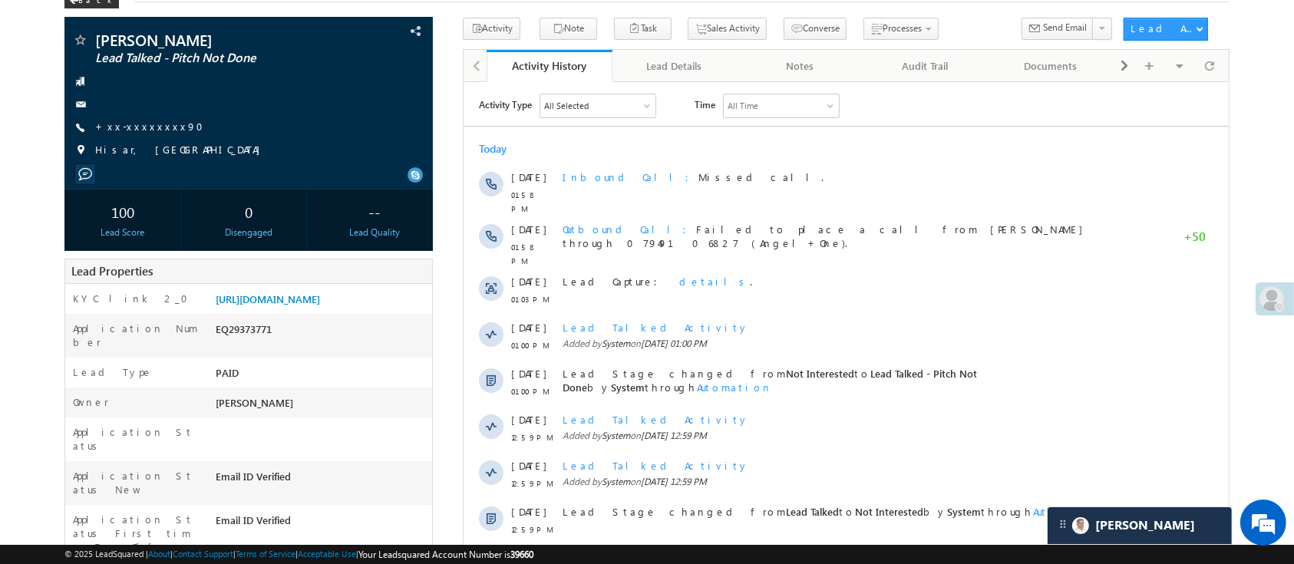
scroll to position [84, 0]
